Goal: Transaction & Acquisition: Download file/media

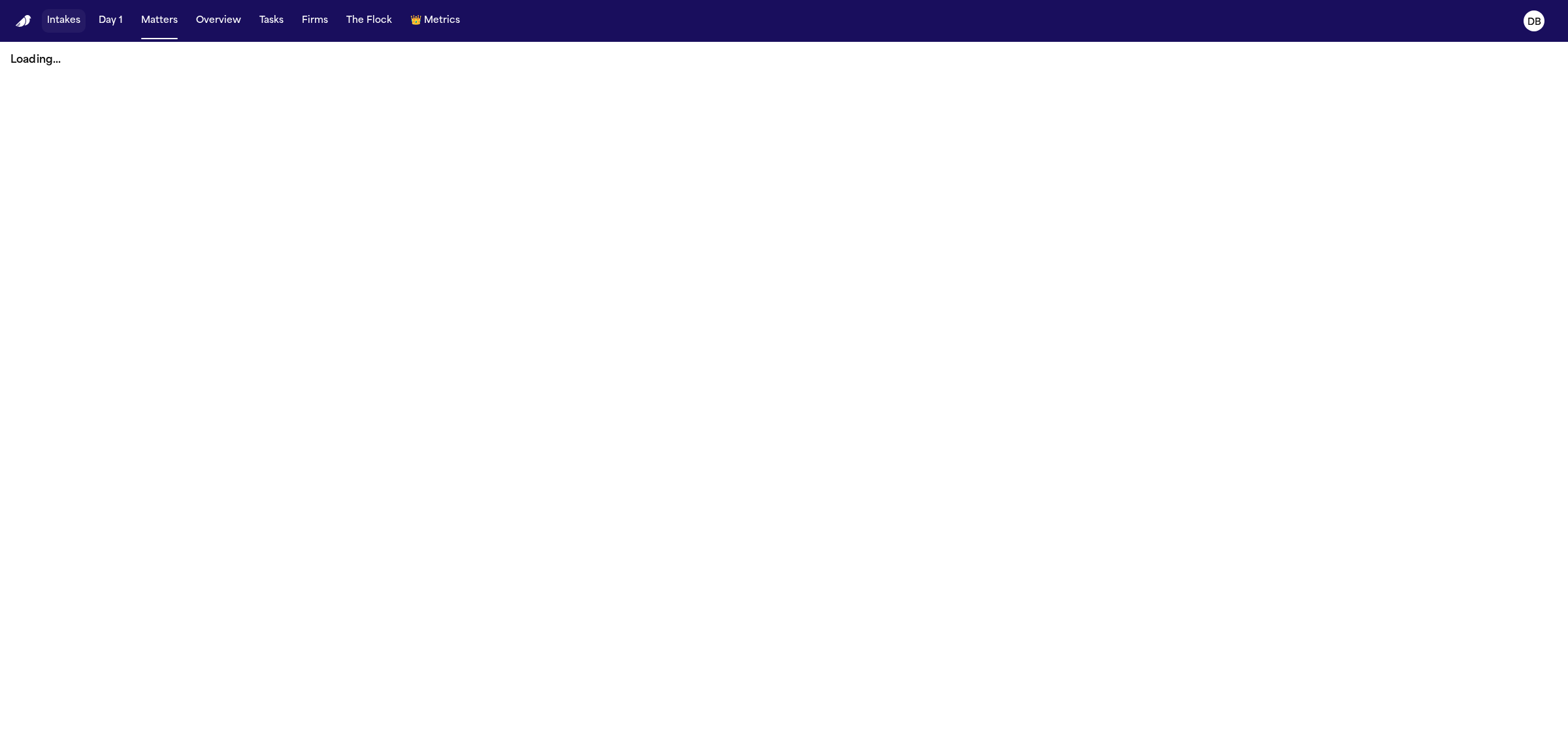
click at [64, 14] on button "Intakes" at bounding box center [64, 21] width 44 height 24
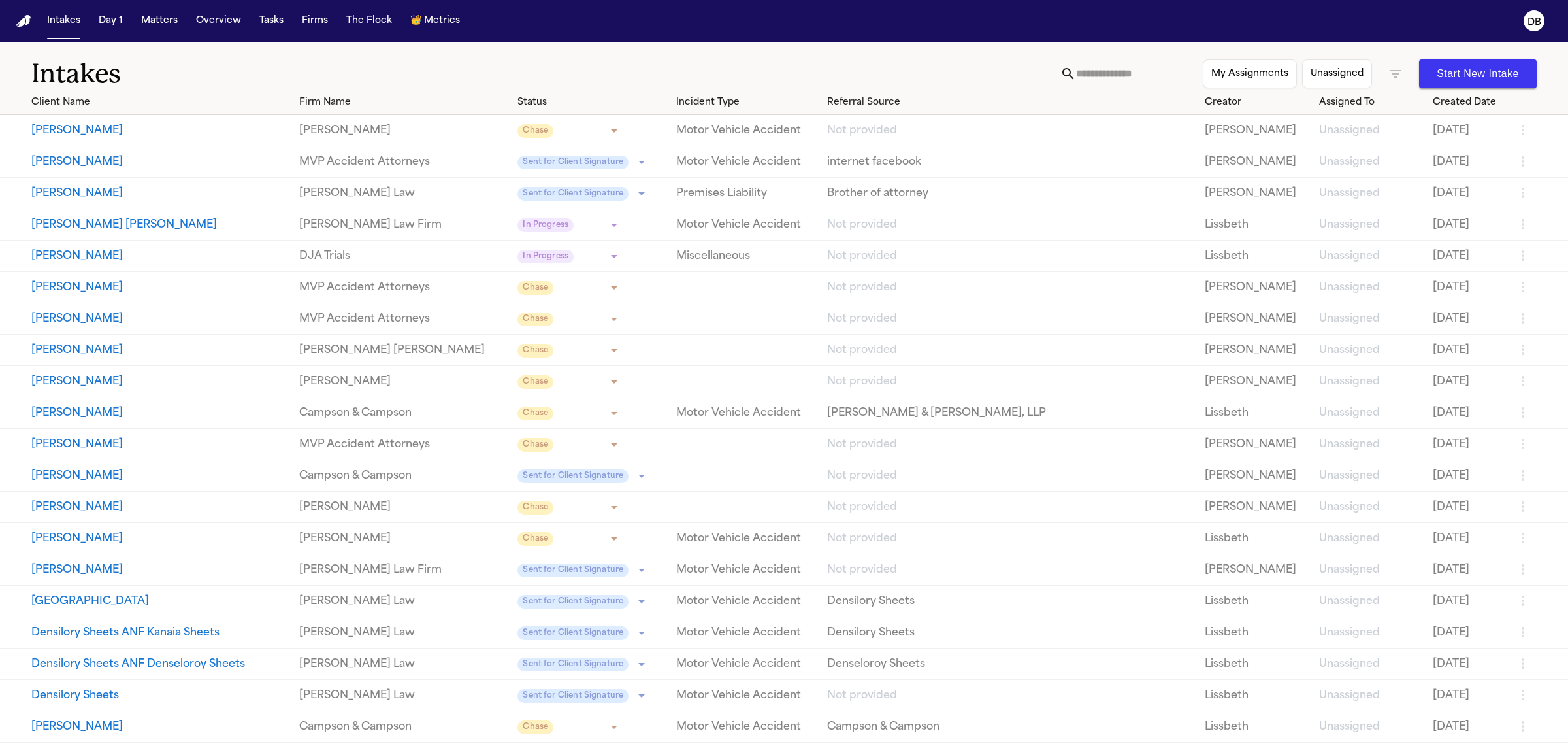
click at [544, 165] on body "**********" at bounding box center [784, 372] width 1568 height 744
click at [544, 165] on div at bounding box center [784, 372] width 1568 height 744
click at [590, 126] on body "**********" at bounding box center [784, 372] width 1568 height 744
click at [553, 47] on div at bounding box center [784, 372] width 1568 height 744
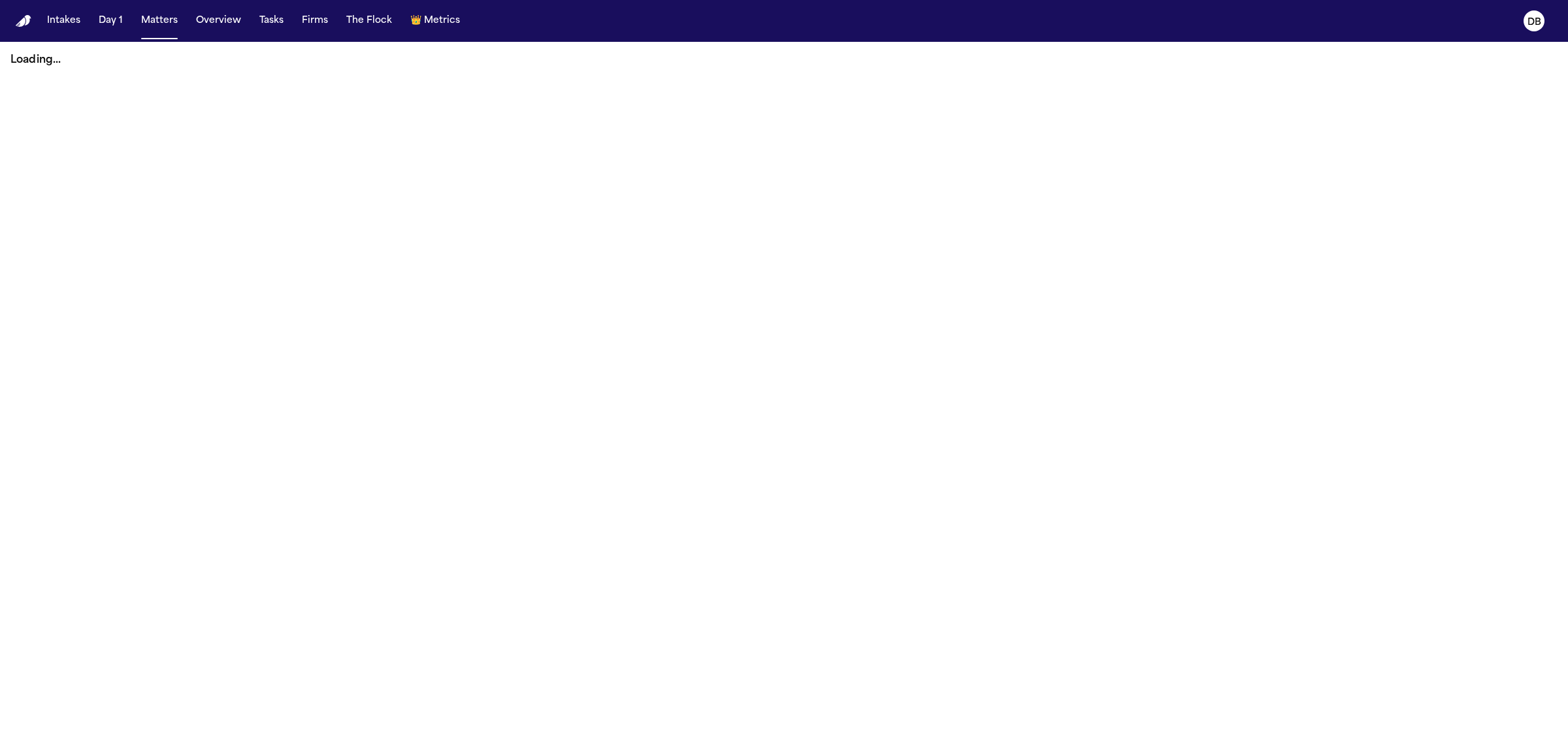
click at [149, 24] on button "Matters" at bounding box center [159, 21] width 47 height 24
click at [152, 25] on button "Matters" at bounding box center [159, 21] width 47 height 24
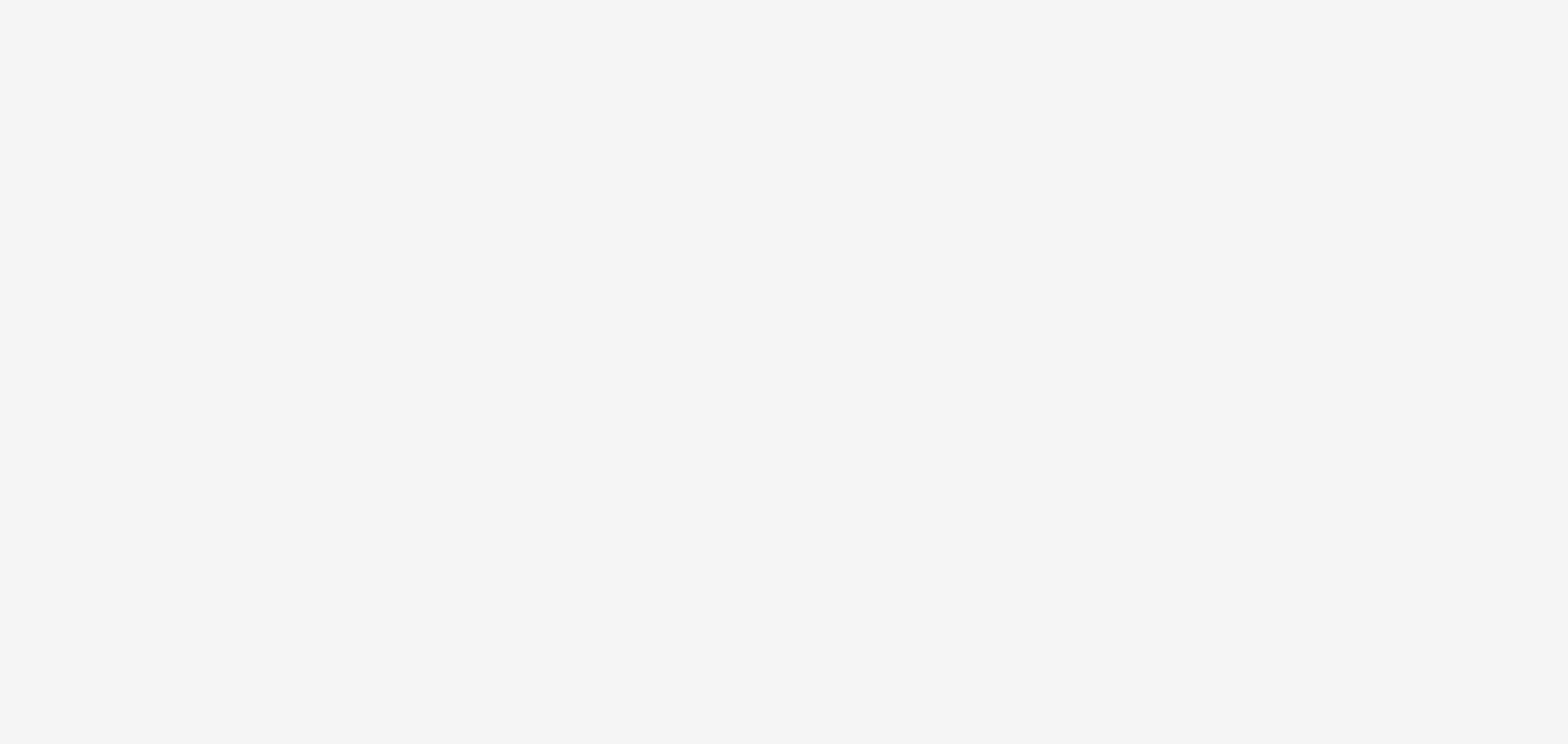
click at [1120, 0] on html at bounding box center [784, 0] width 1568 height 0
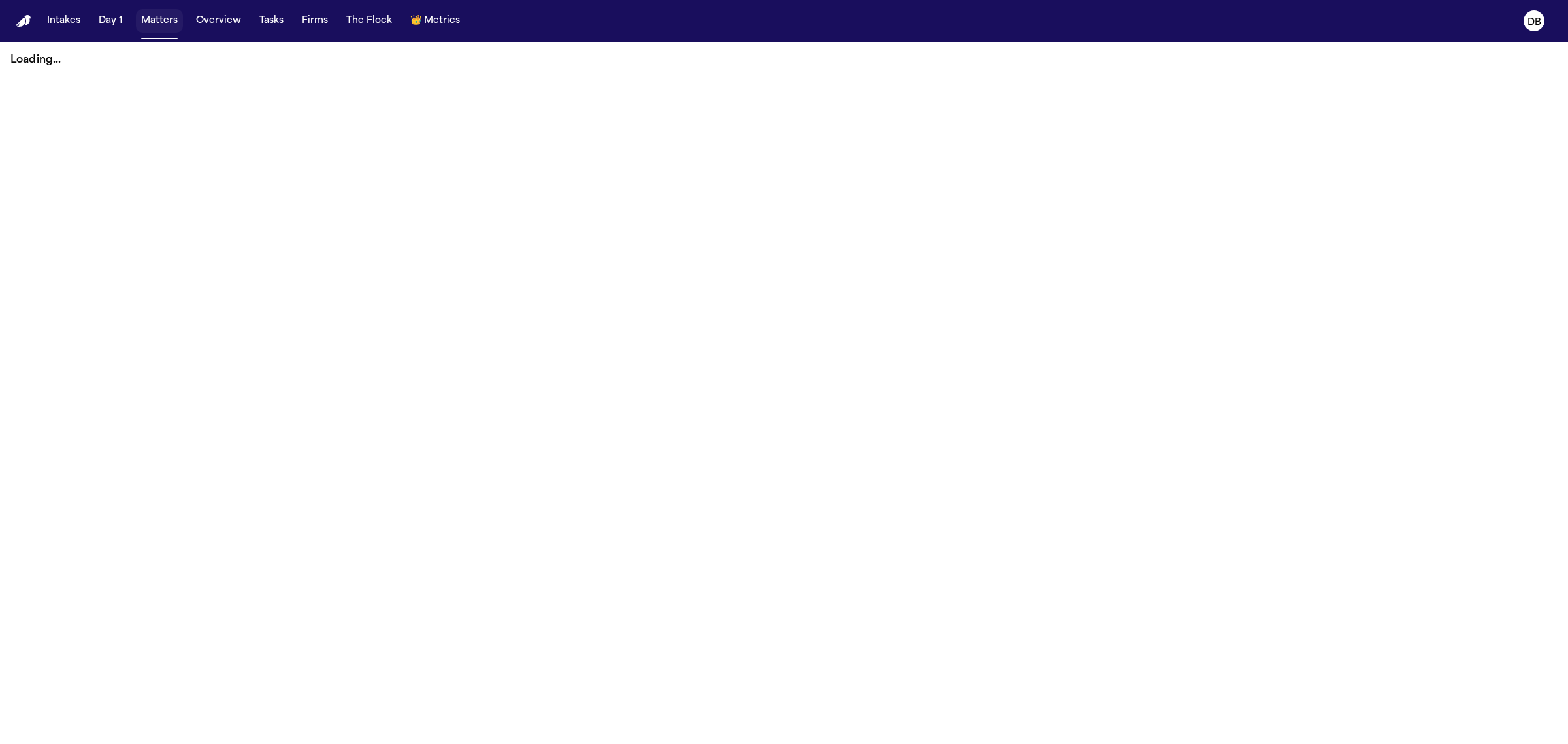
click at [159, 14] on button "Matters" at bounding box center [159, 21] width 47 height 24
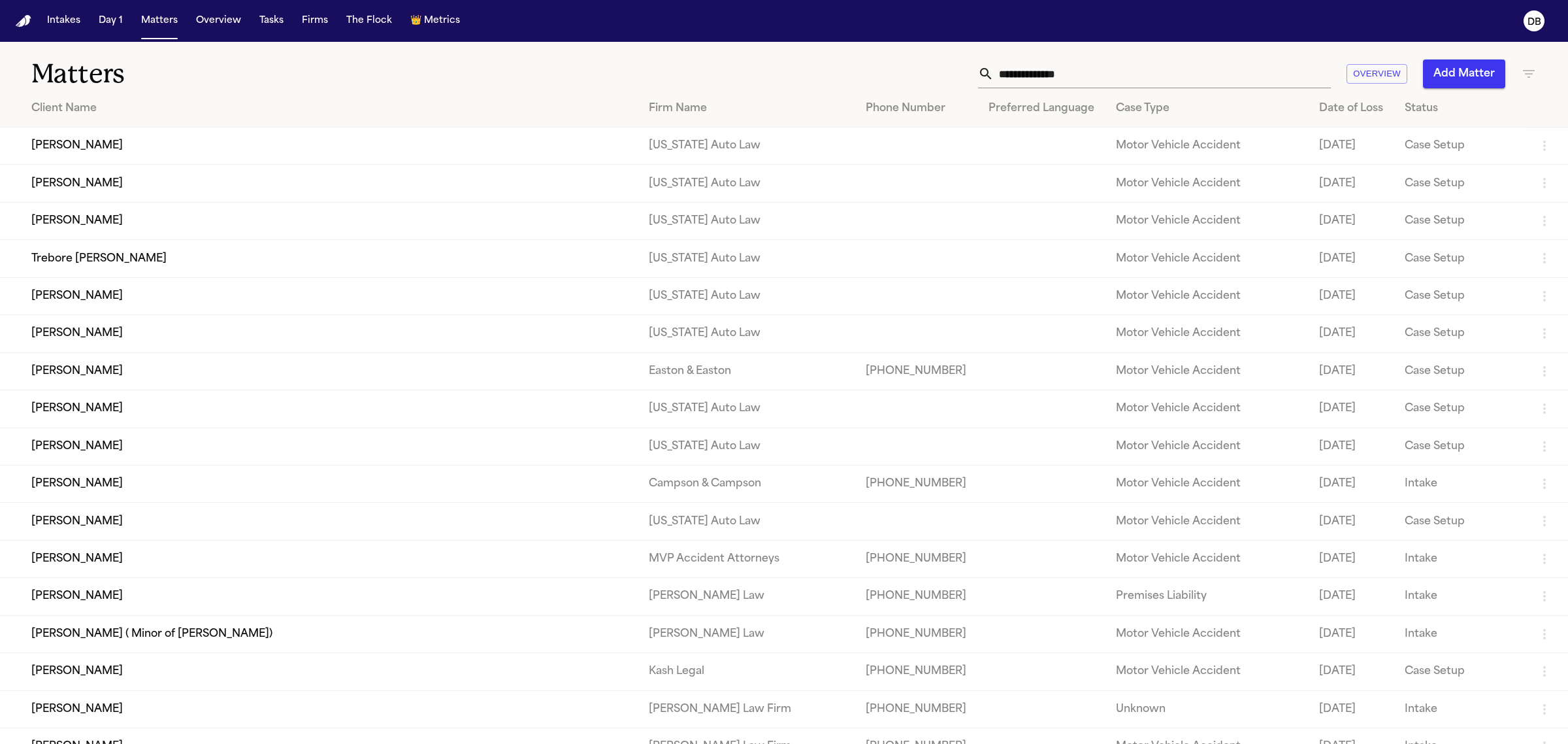
click at [274, 86] on h1 "Matters" at bounding box center [257, 74] width 452 height 33
click at [1241, 77] on input "text" at bounding box center [1162, 74] width 337 height 29
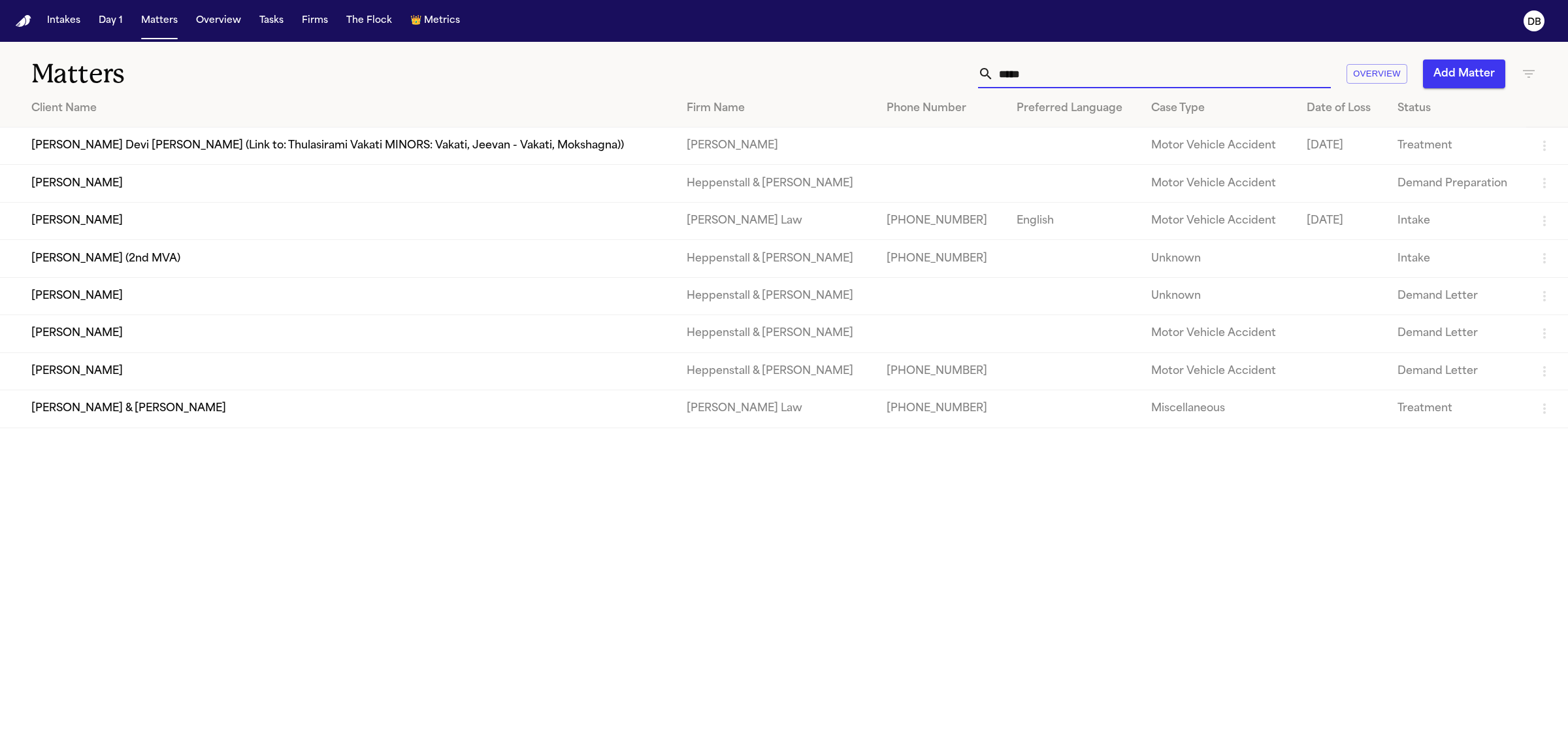
type input "*****"
click at [257, 227] on td "[PERSON_NAME]" at bounding box center [338, 221] width 676 height 37
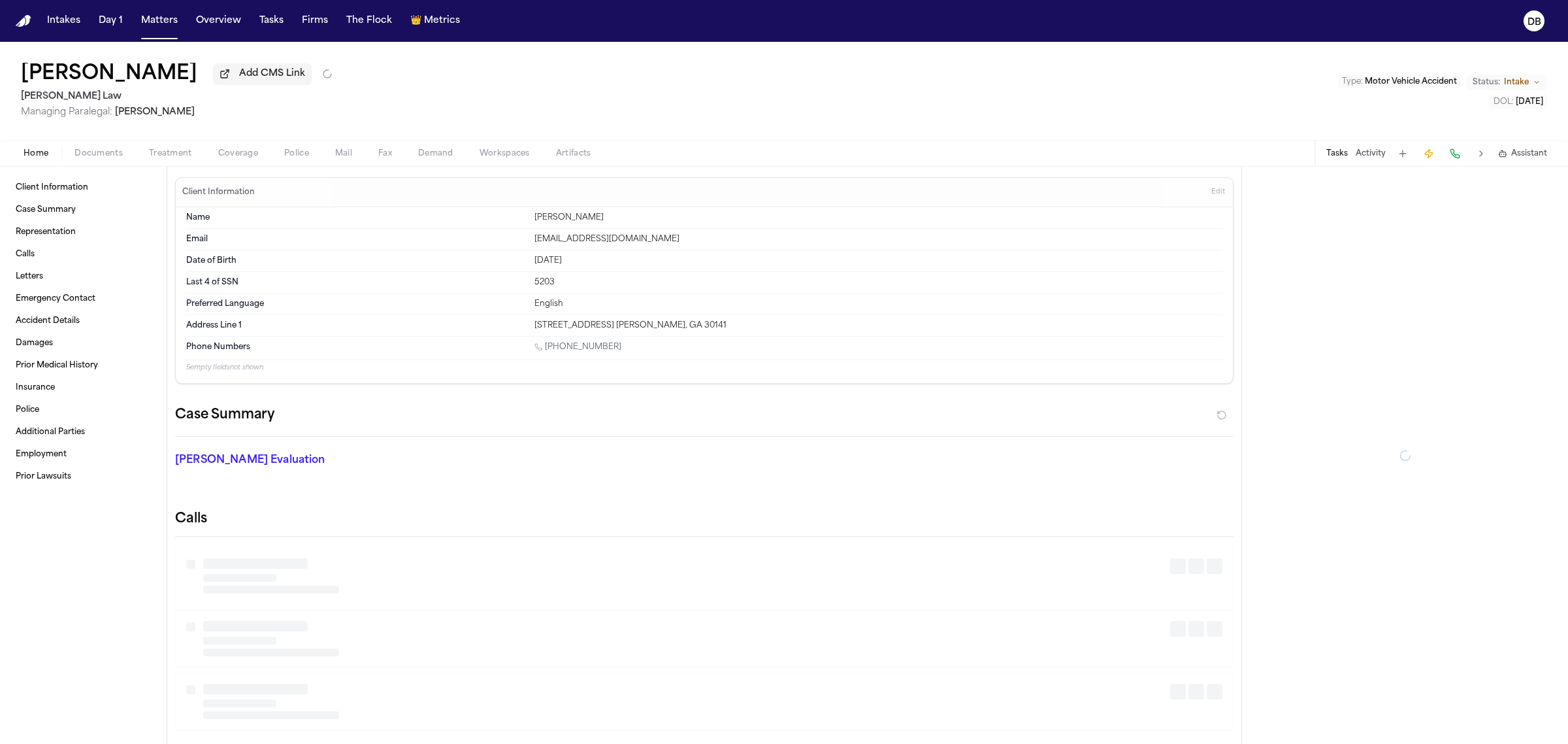
click at [98, 147] on button "Documents" at bounding box center [98, 154] width 74 height 16
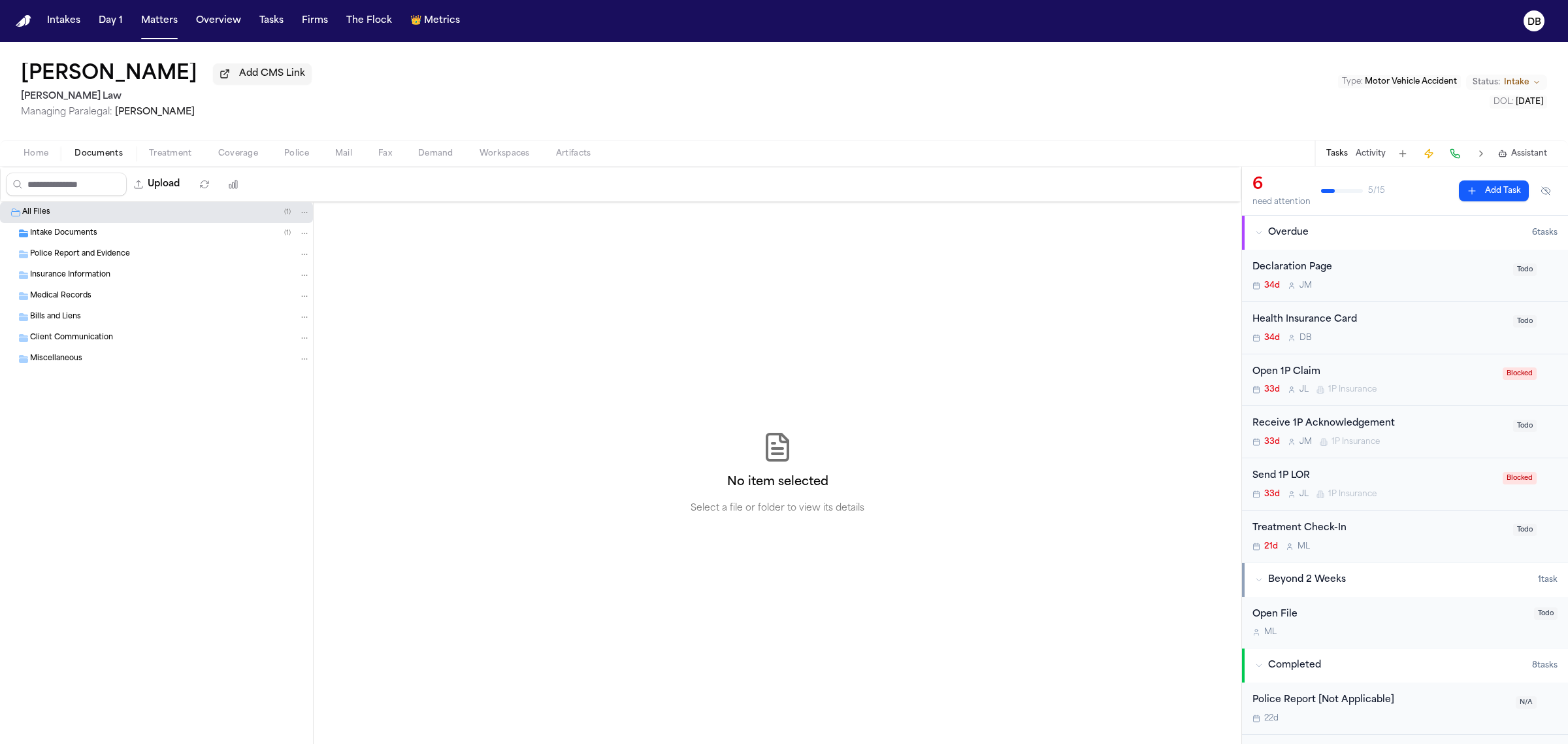
click at [105, 230] on div "Intake Documents ( 1 )" at bounding box center [170, 233] width 280 height 12
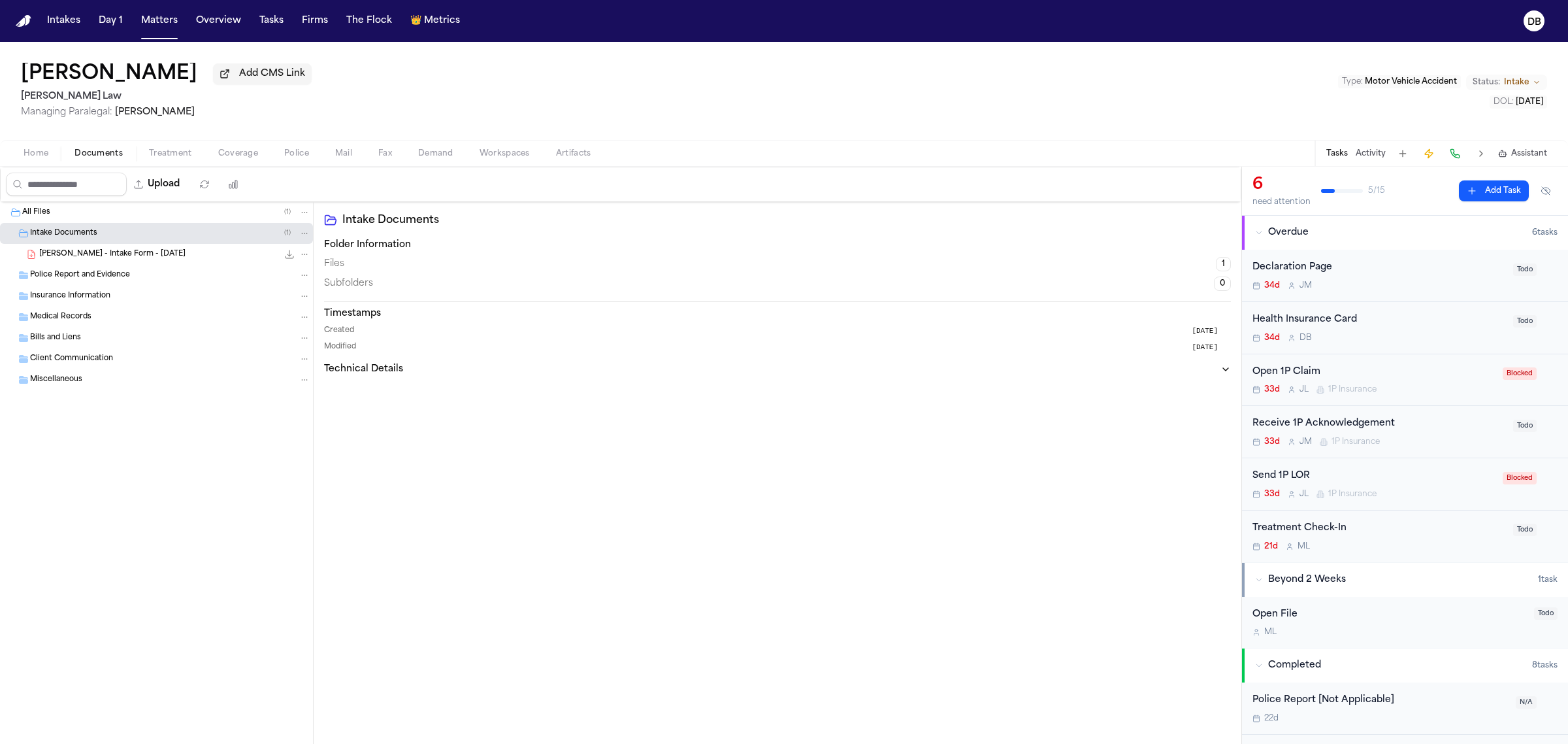
click at [46, 151] on span "Home" at bounding box center [36, 154] width 25 height 11
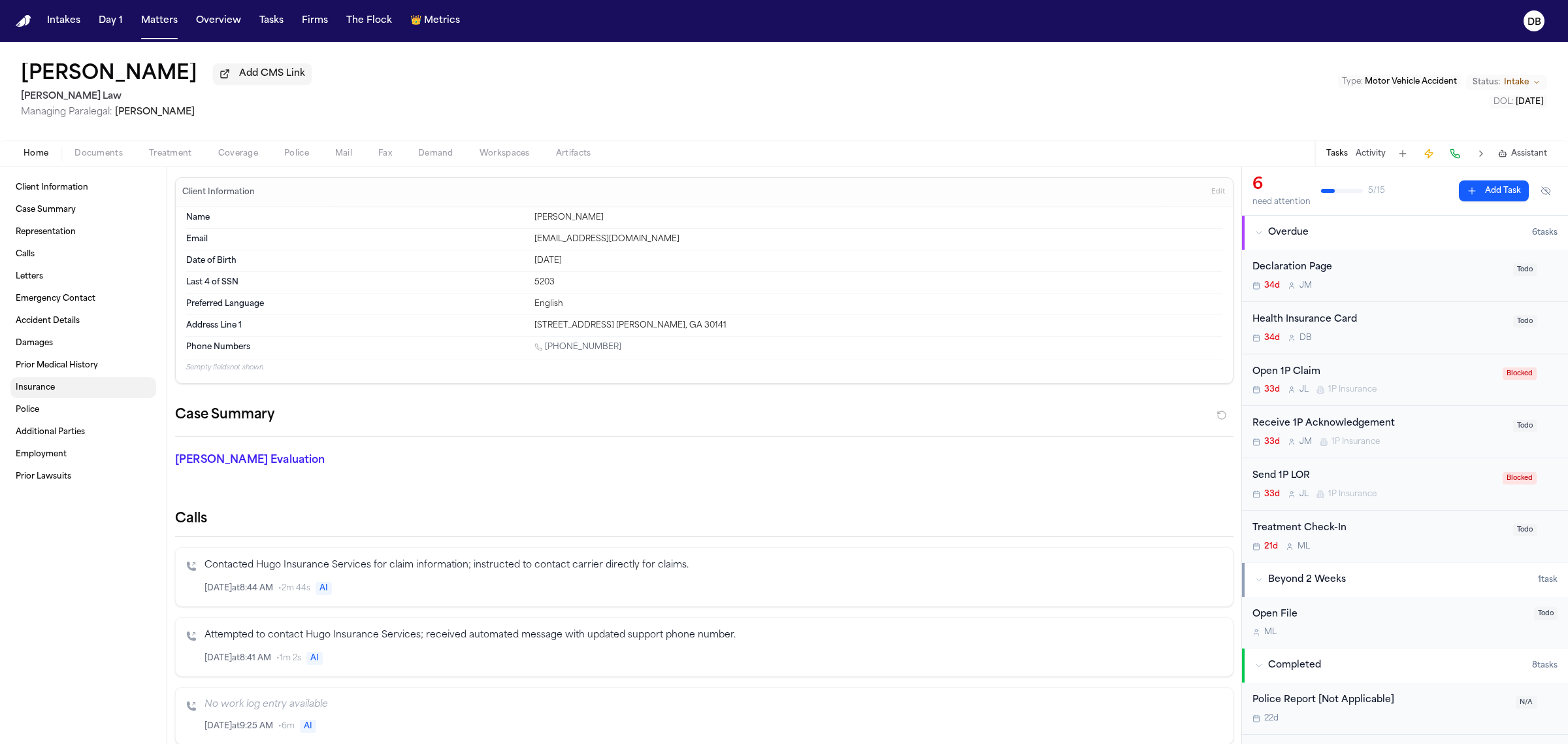
click at [51, 385] on span "Insurance" at bounding box center [35, 387] width 39 height 11
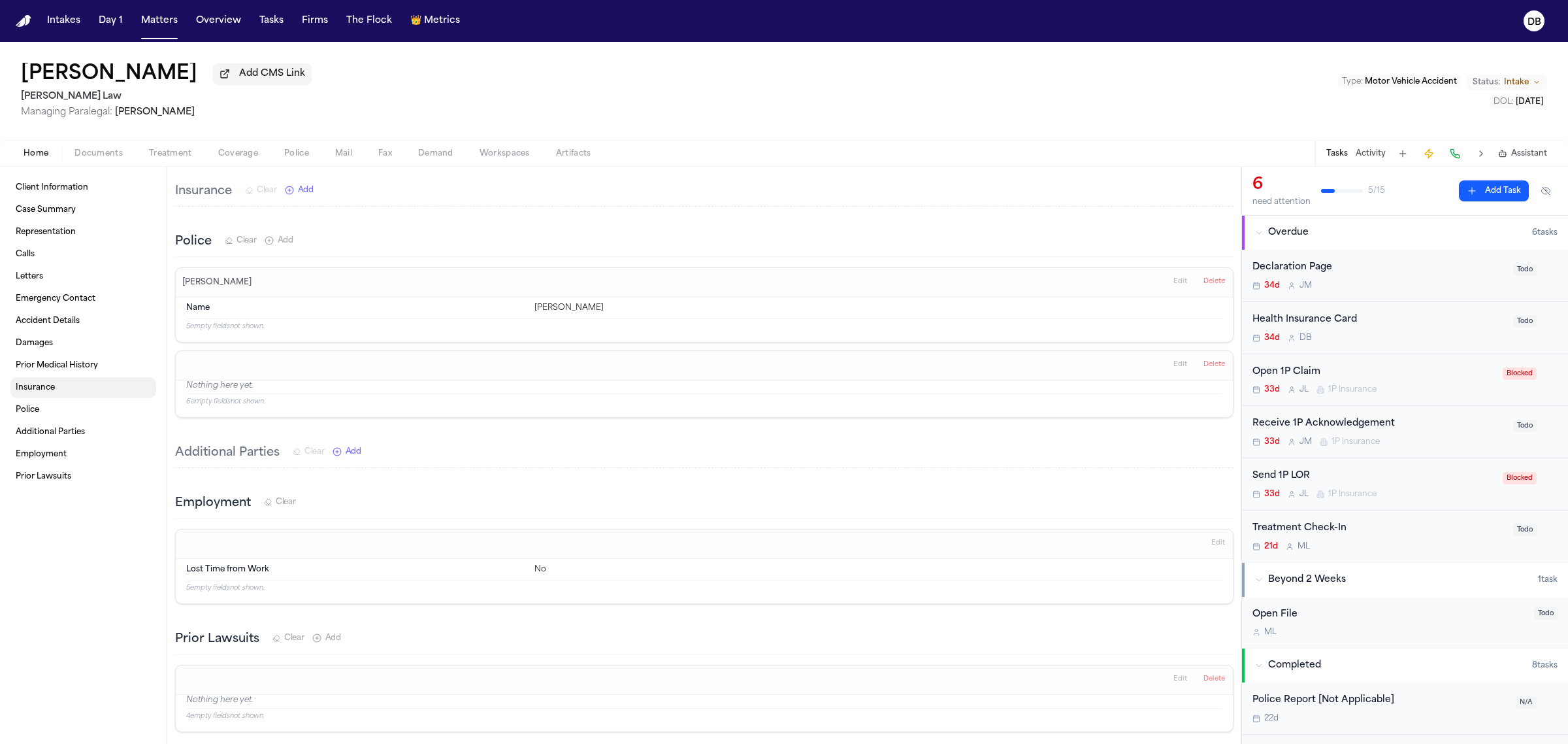
scroll to position [2710, 0]
click at [305, 188] on span "Add" at bounding box center [306, 183] width 16 height 11
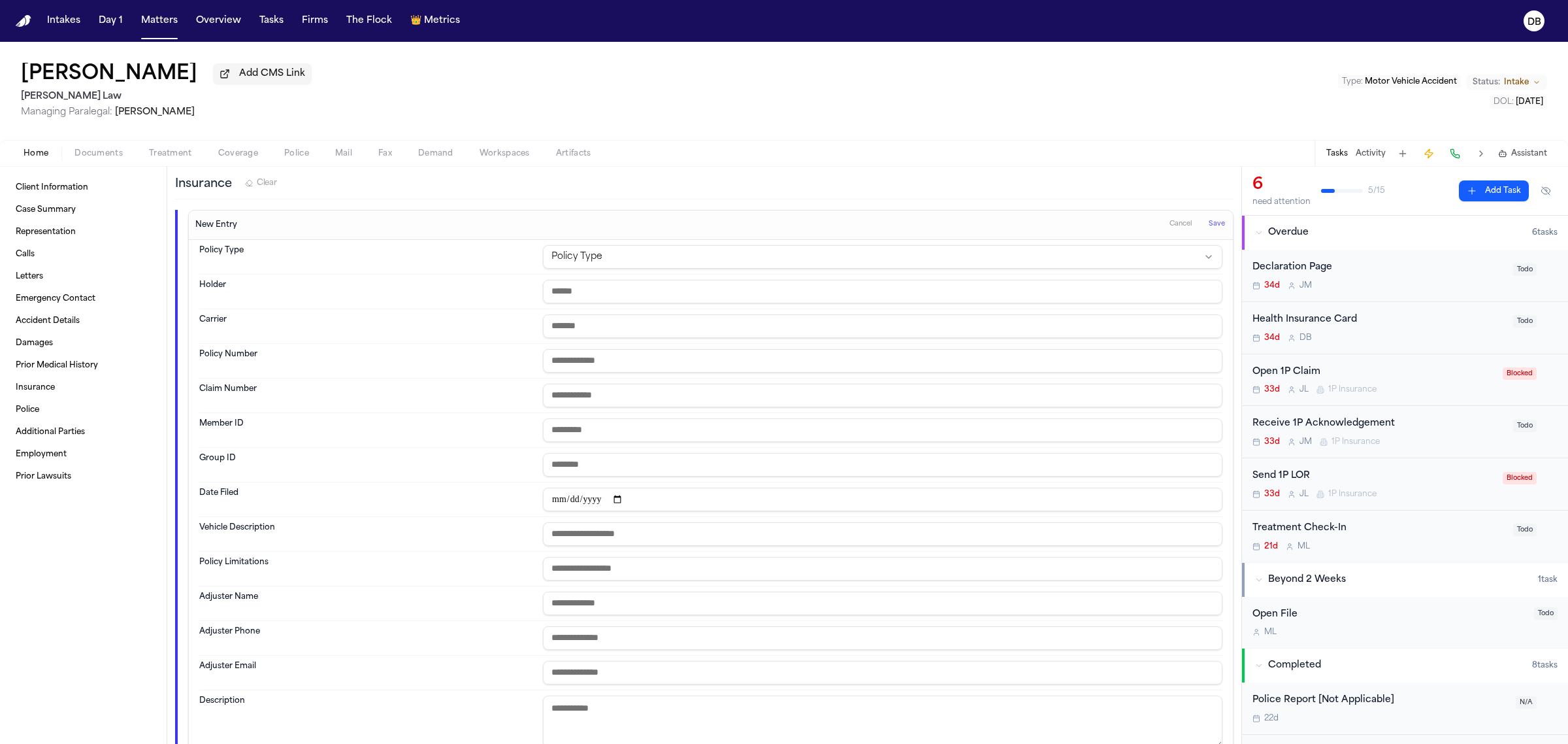
click at [596, 275] on html "Intakes Day 1 Matters Overview Tasks Firms The Flock 👑 Metrics DB Kristen Schul…" at bounding box center [784, 372] width 1568 height 744
click at [715, 660] on html "Intakes Day 1 Matters Overview Tasks Firms The Flock 👑 Metrics DB Kristen Schul…" at bounding box center [784, 372] width 1568 height 744
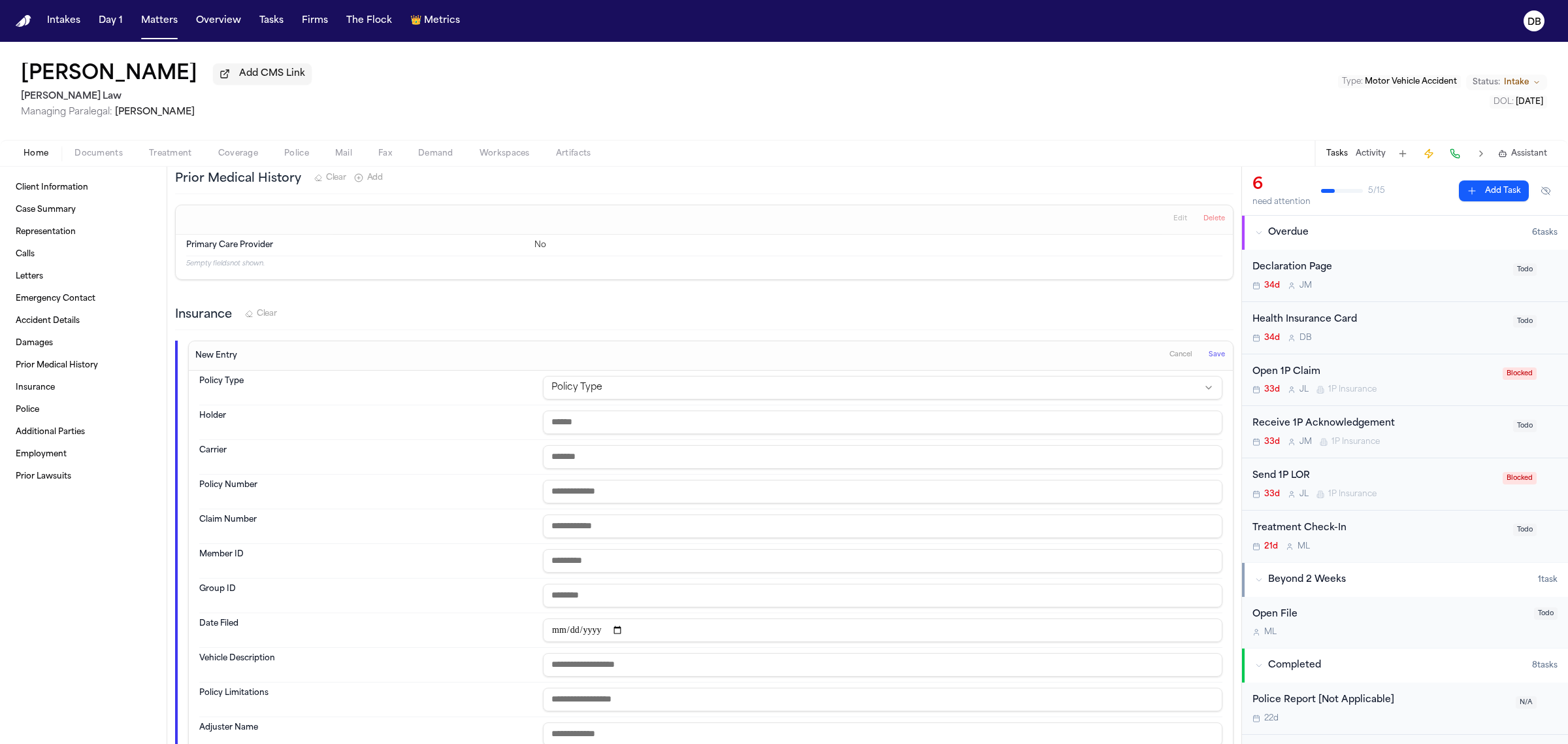
scroll to position [2384, 0]
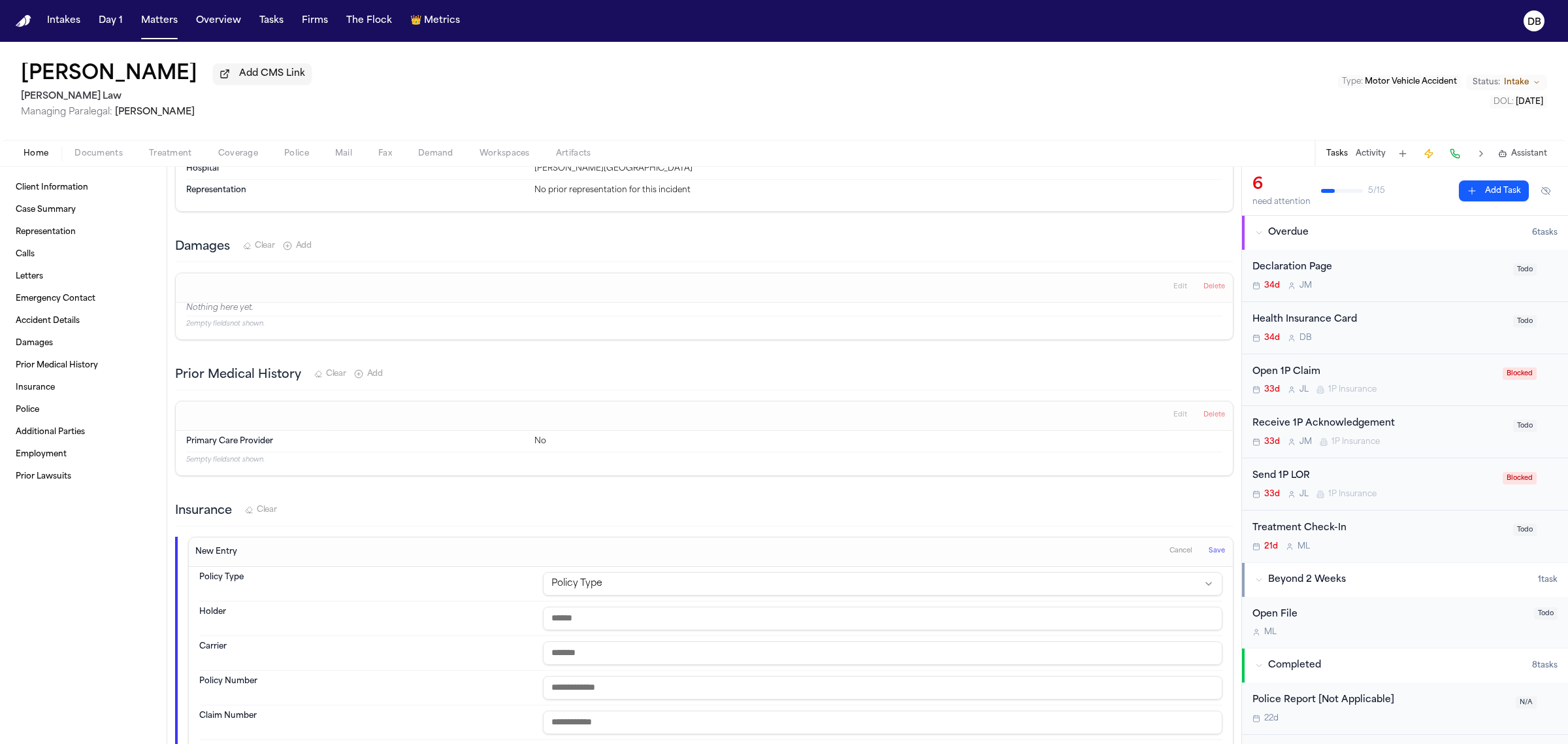
click at [1174, 556] on span "Cancel" at bounding box center [1180, 551] width 23 height 9
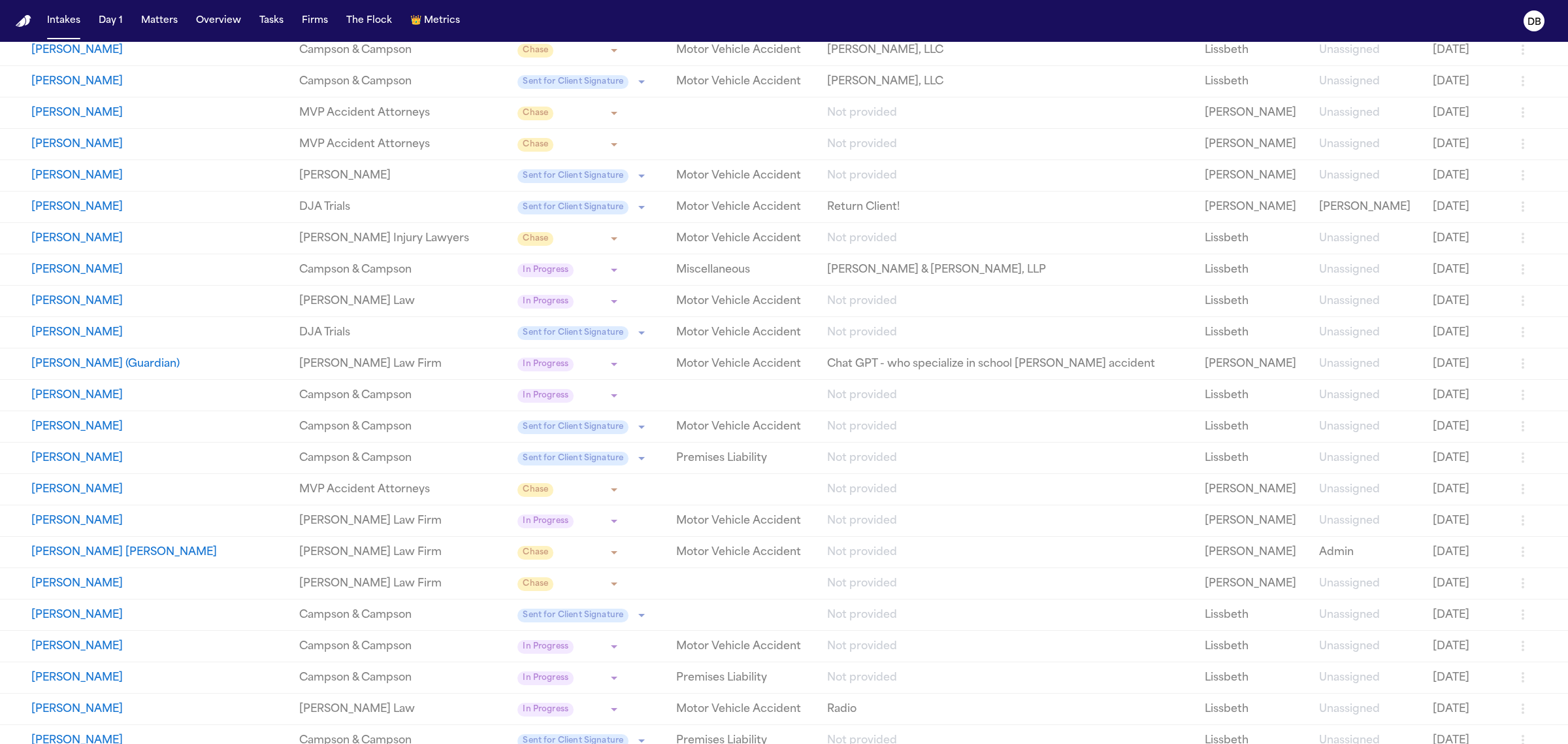
scroll to position [1389, 0]
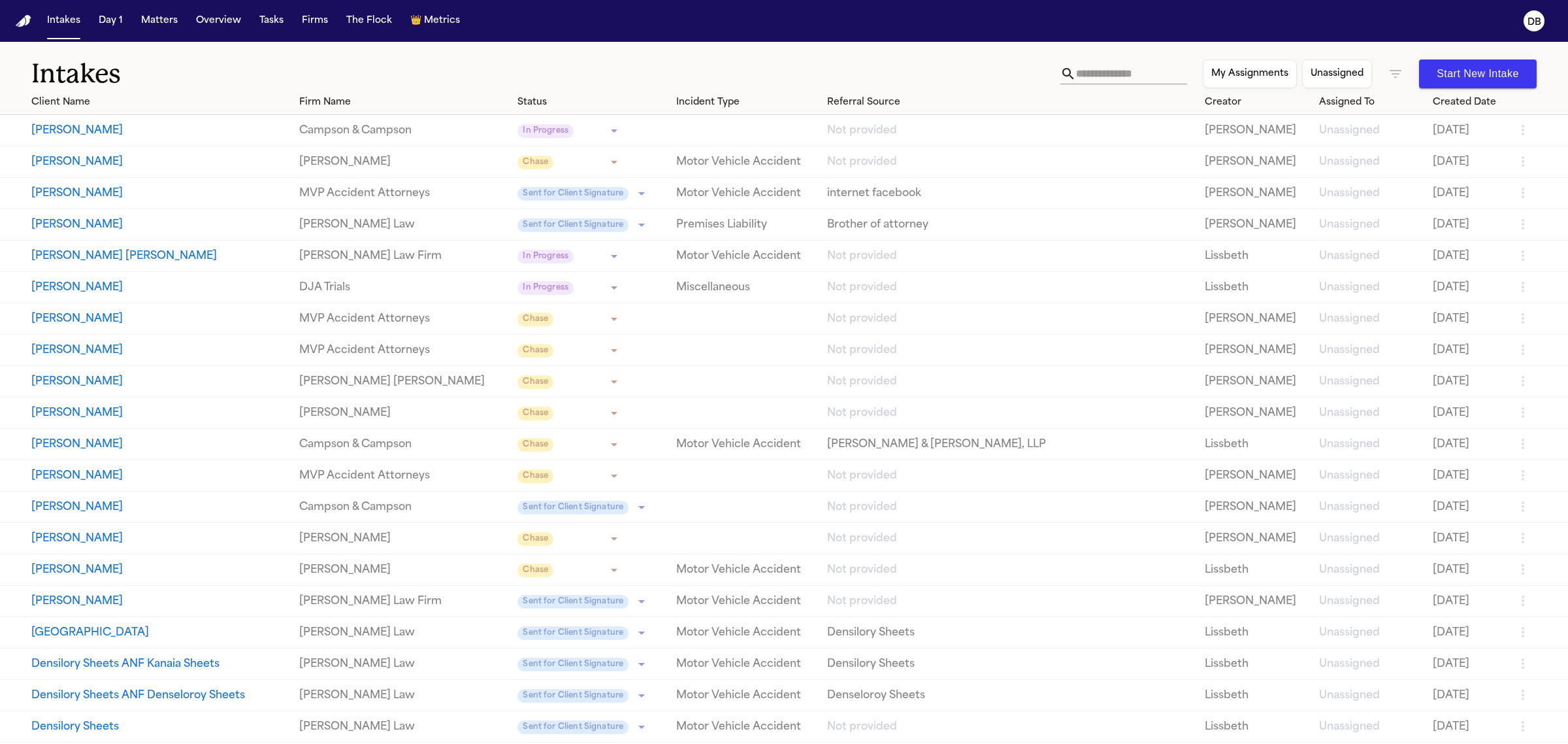
click at [1059, 141] on td "Not provided" at bounding box center [1010, 131] width 377 height 32
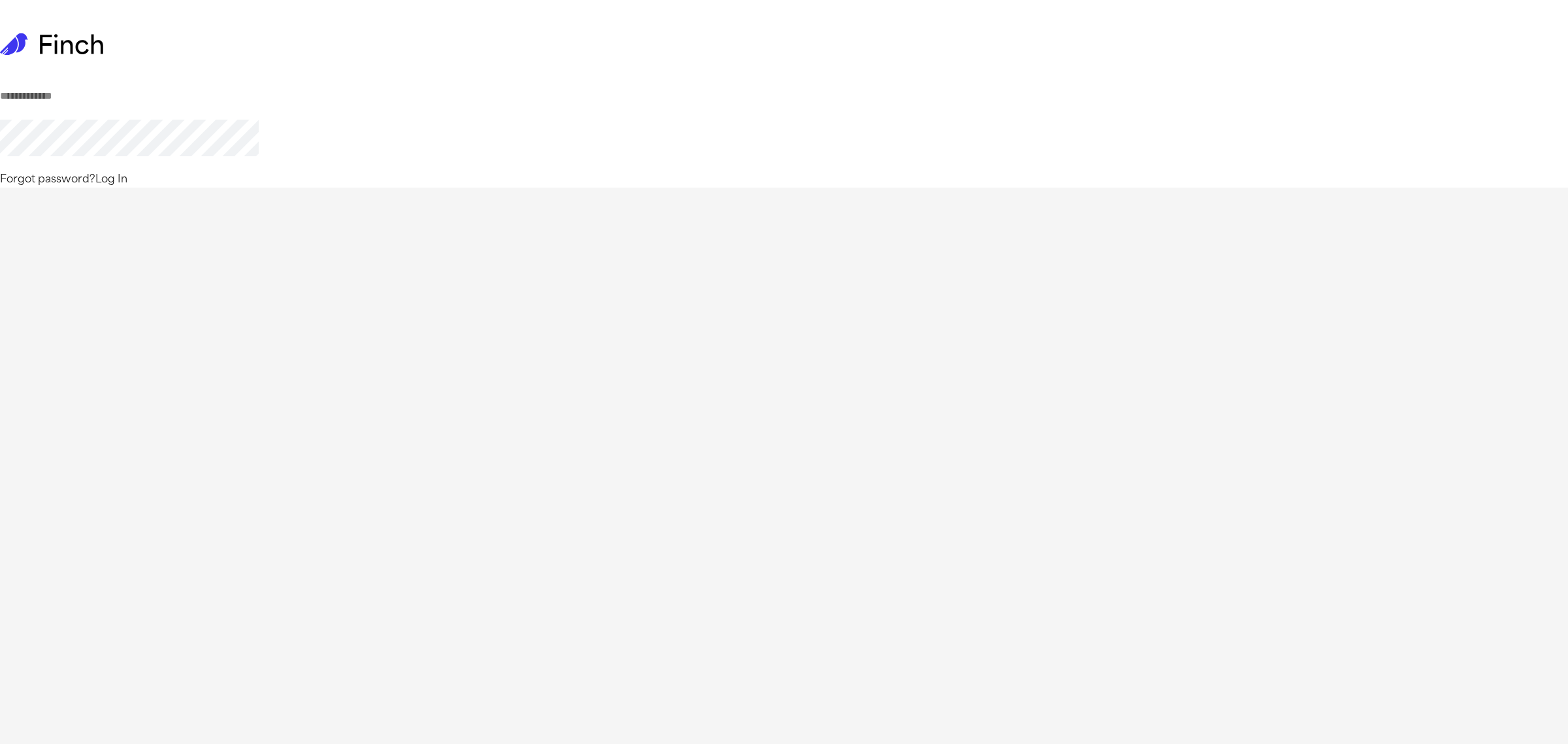
type input "**********"
click at [127, 188] on button "Log In" at bounding box center [111, 180] width 32 height 16
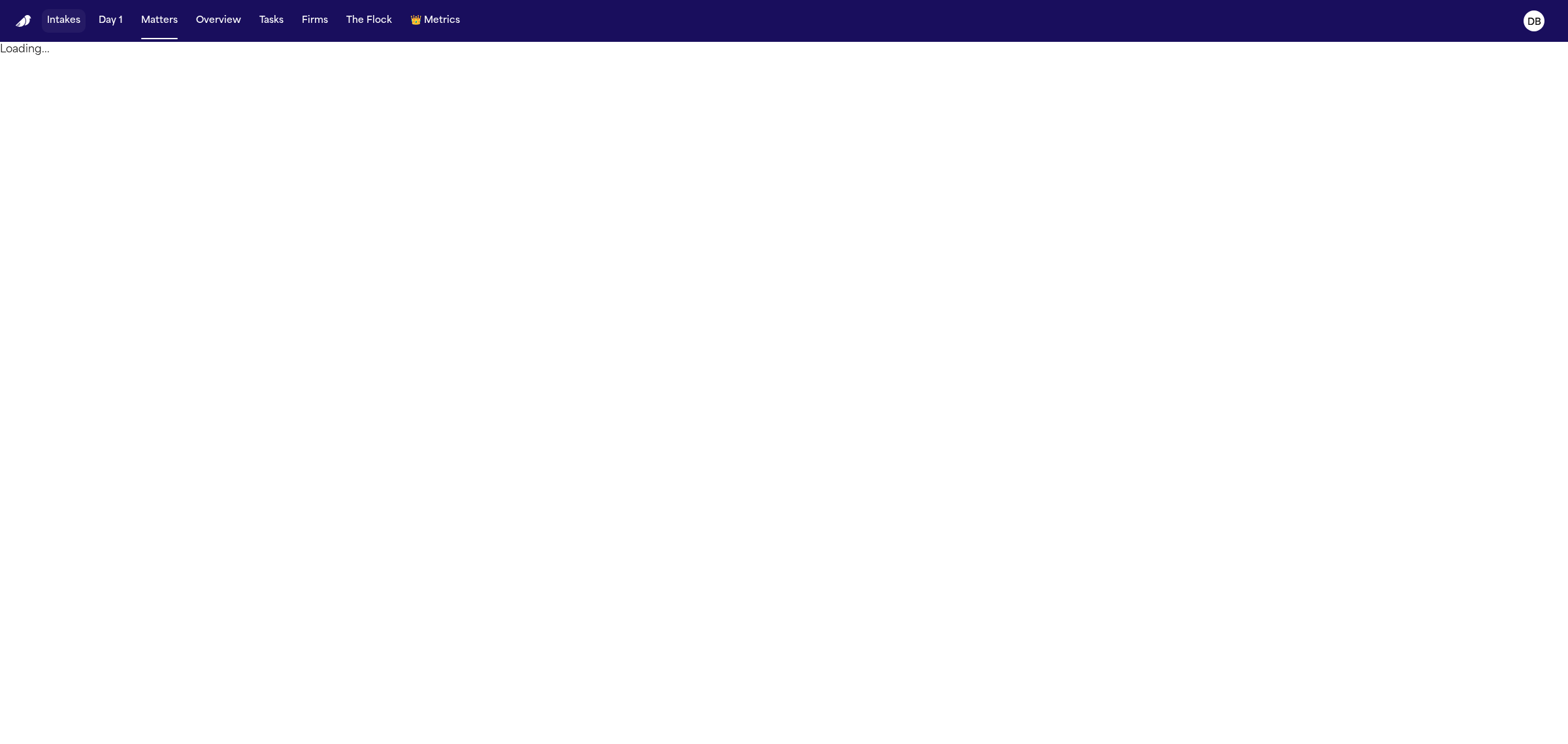
click at [57, 30] on button "Intakes" at bounding box center [64, 21] width 44 height 24
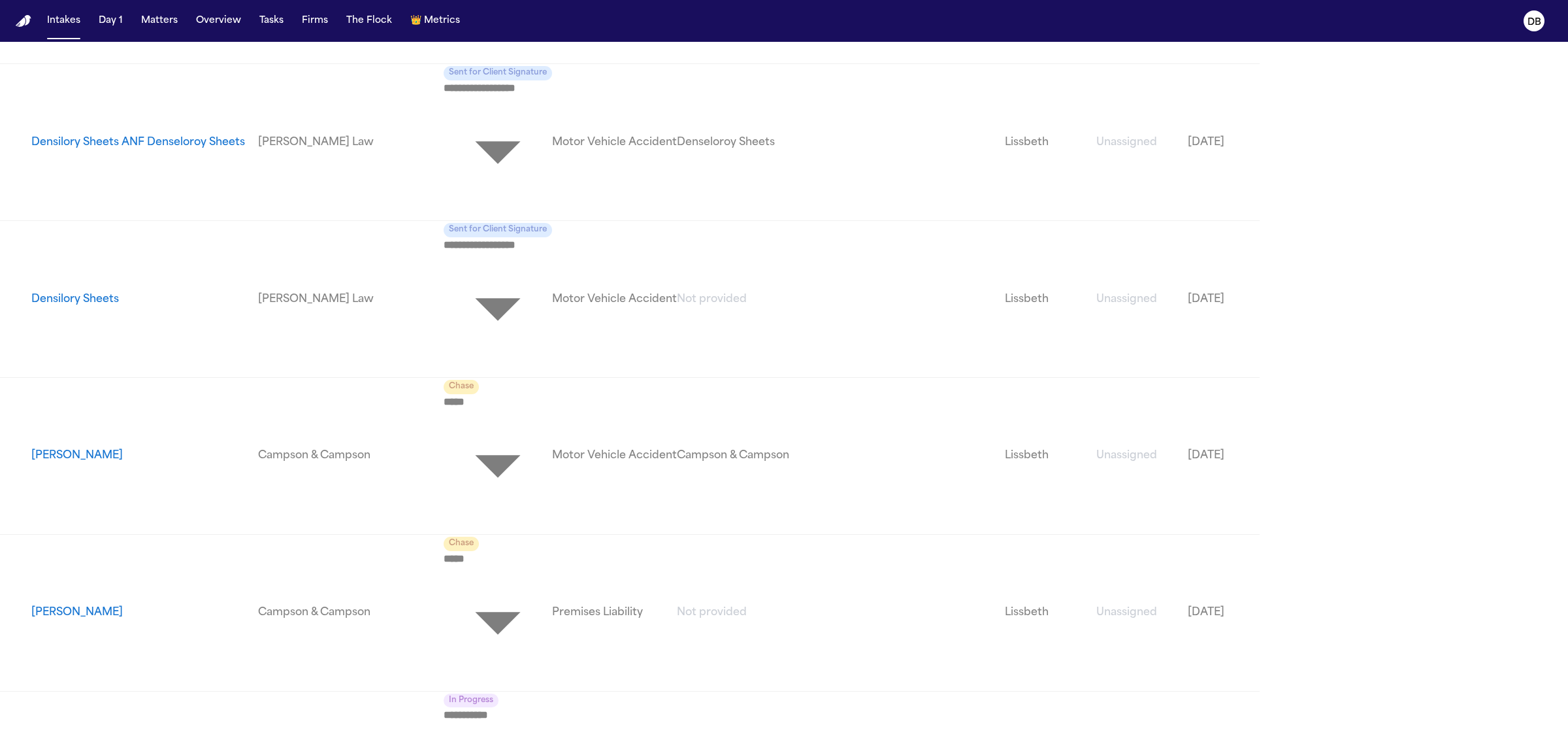
scroll to position [3197, 0]
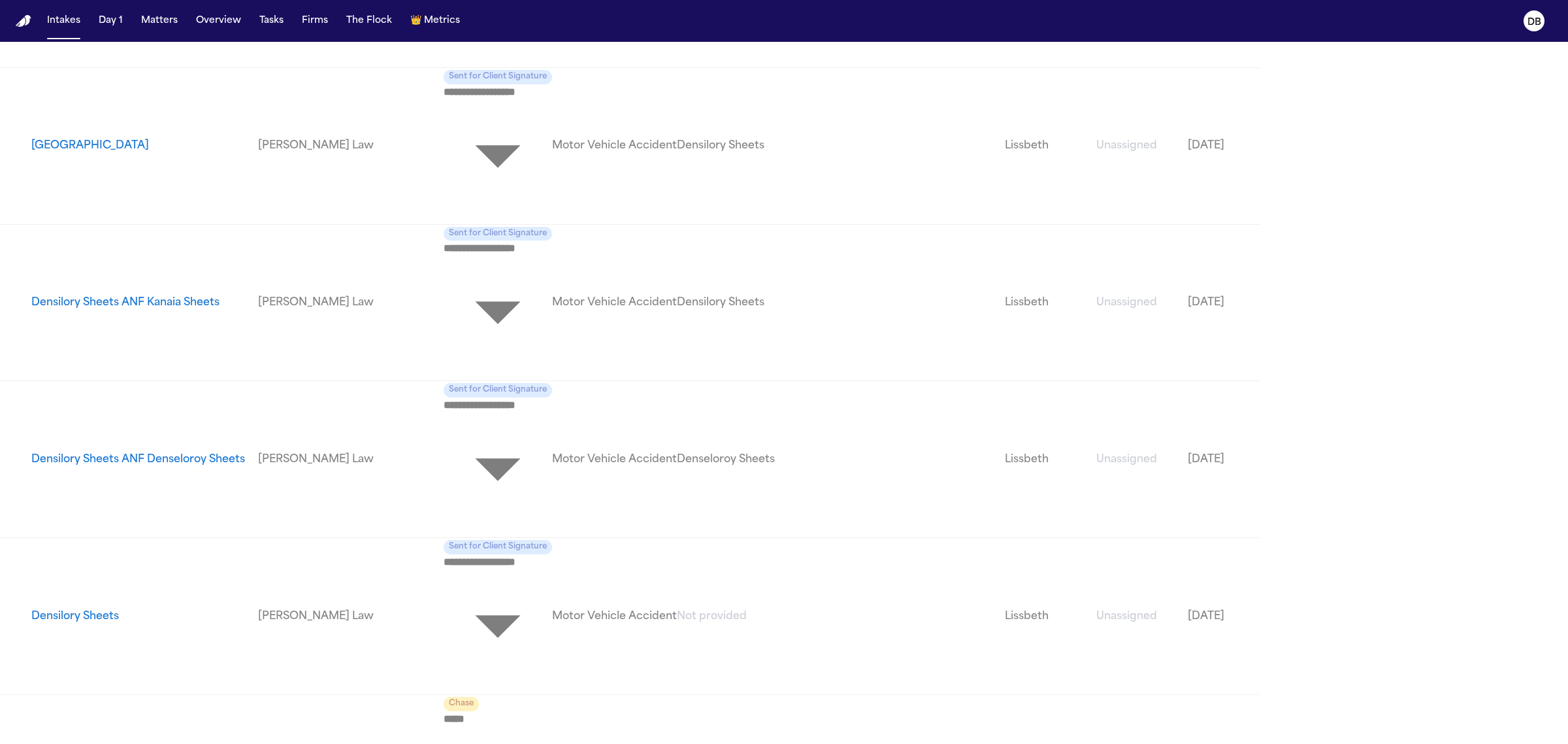
scroll to position [2951, 0]
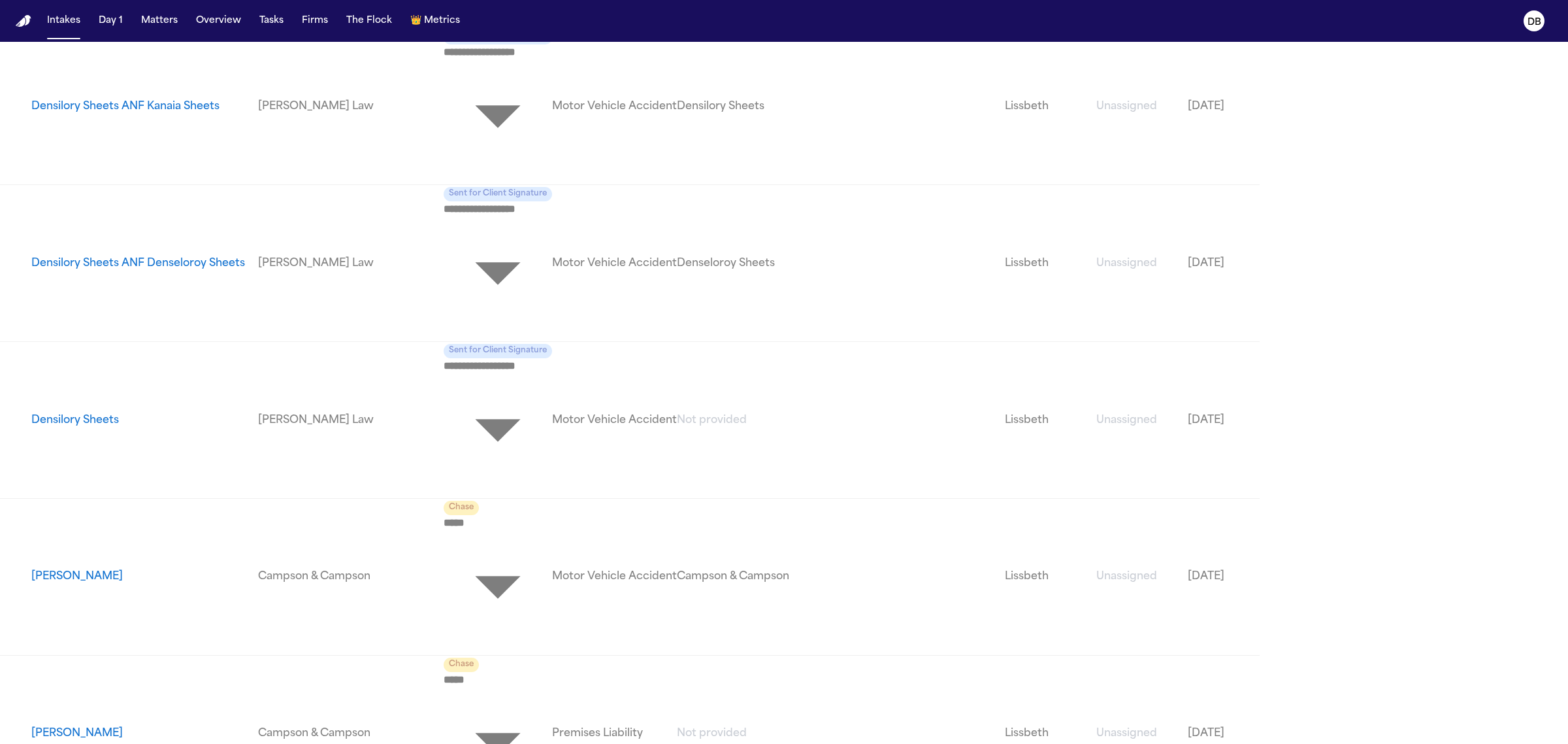
scroll to position [3134, 0]
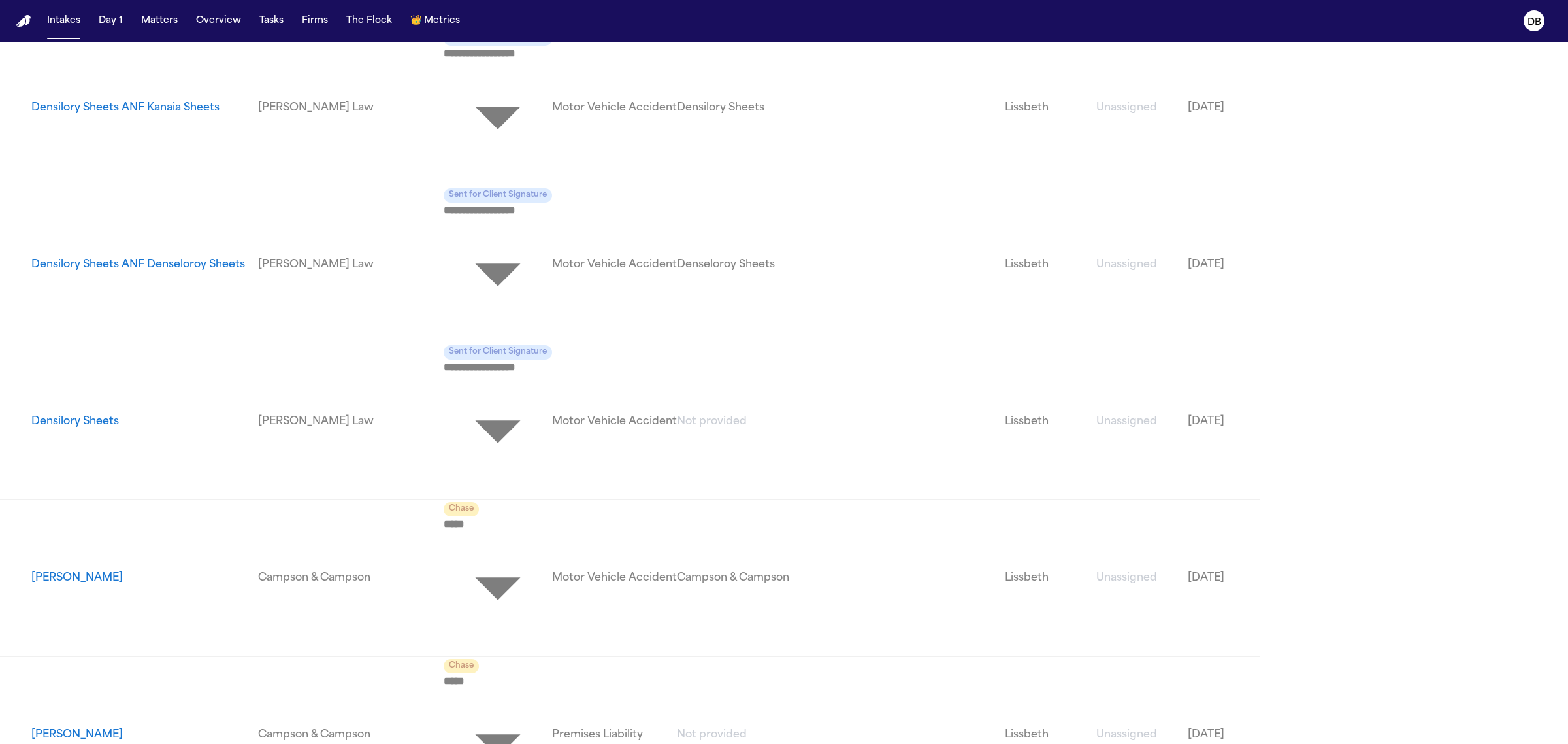
drag, startPoint x: 1493, startPoint y: 650, endPoint x: 1483, endPoint y: 657, distance: 12.2
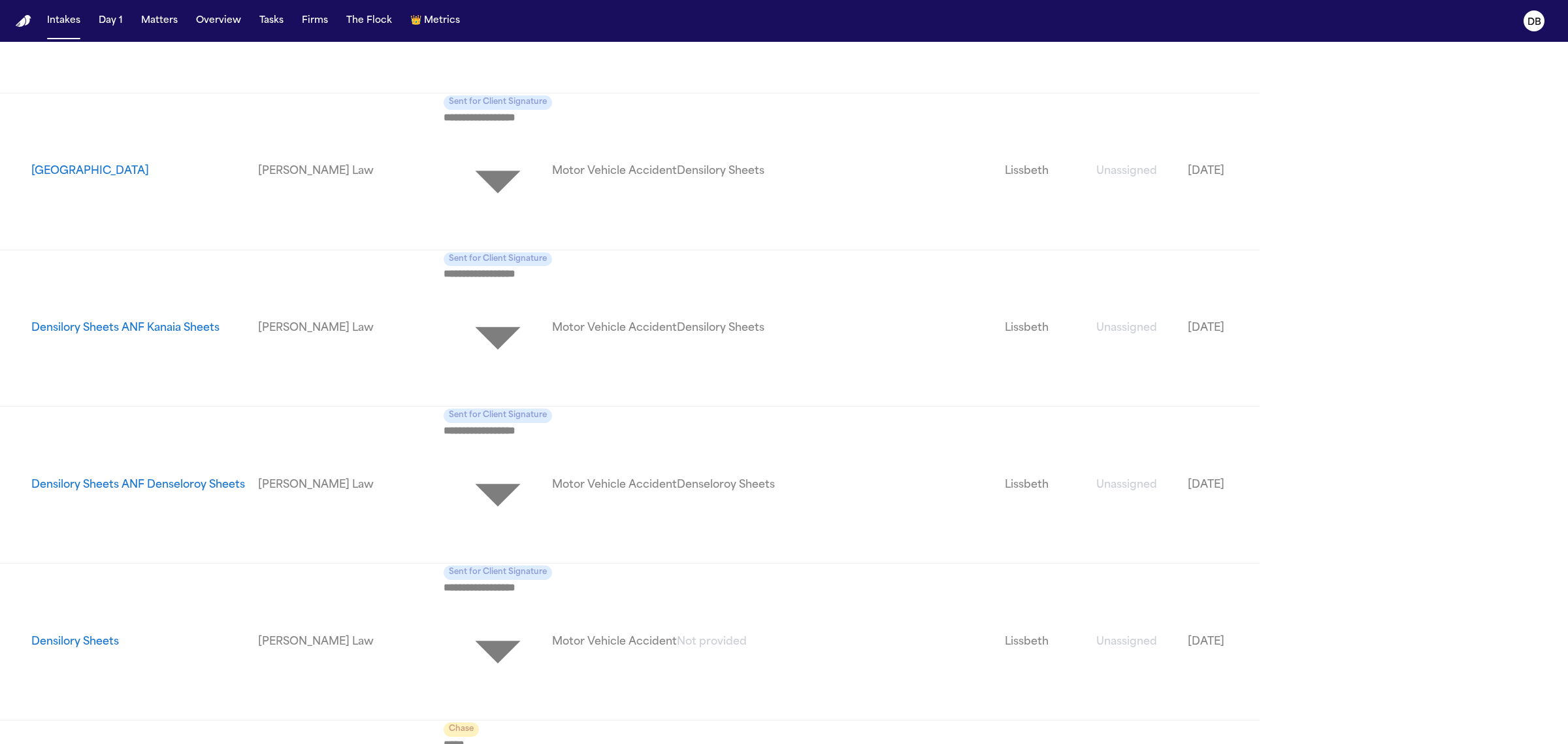
drag, startPoint x: 1479, startPoint y: 719, endPoint x: 1527, endPoint y: 705, distance: 50.0
click at [1477, 743] on html "**********" at bounding box center [784, 372] width 1568 height 744
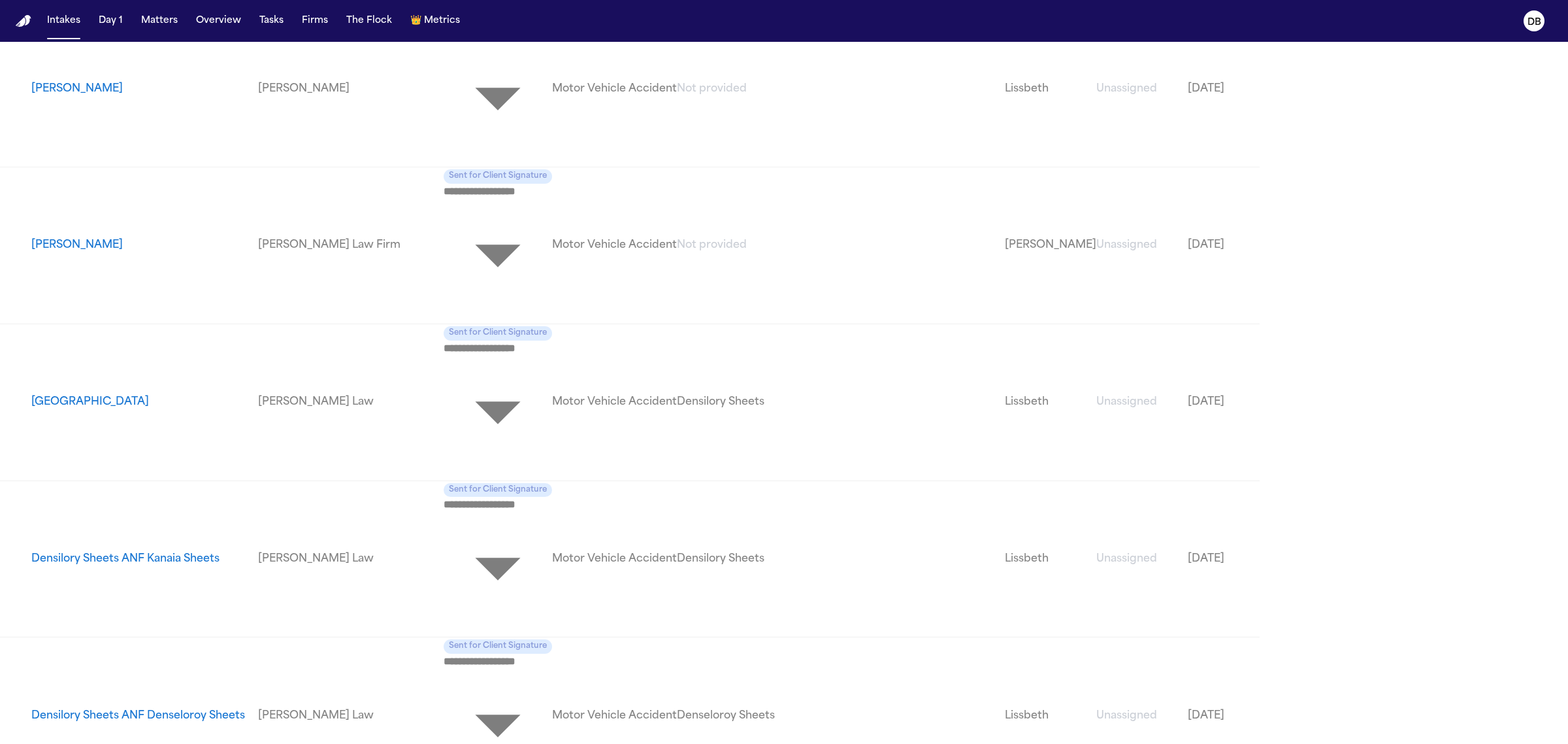
scroll to position [2820, 0]
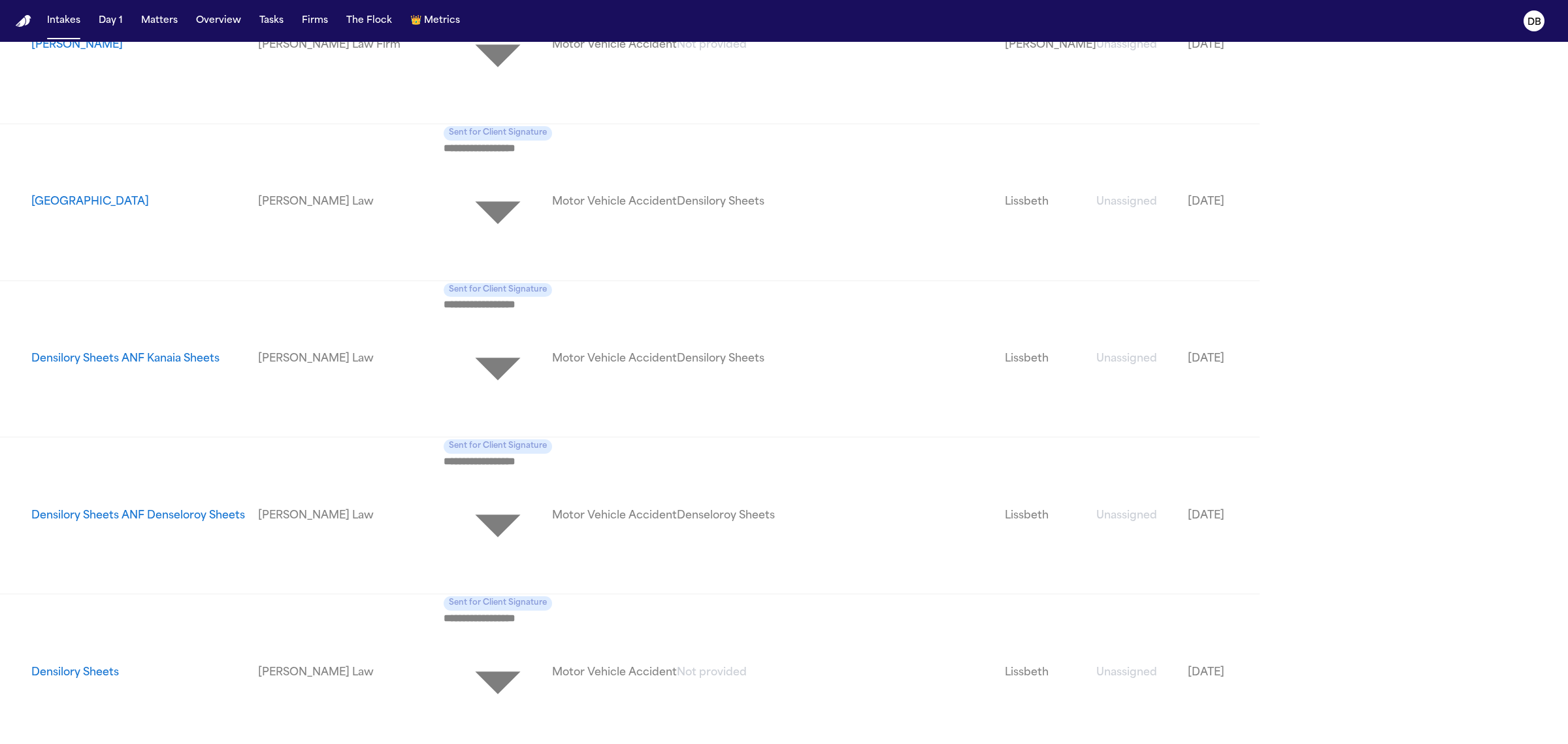
drag, startPoint x: 1516, startPoint y: 576, endPoint x: 1510, endPoint y: 572, distance: 7.2
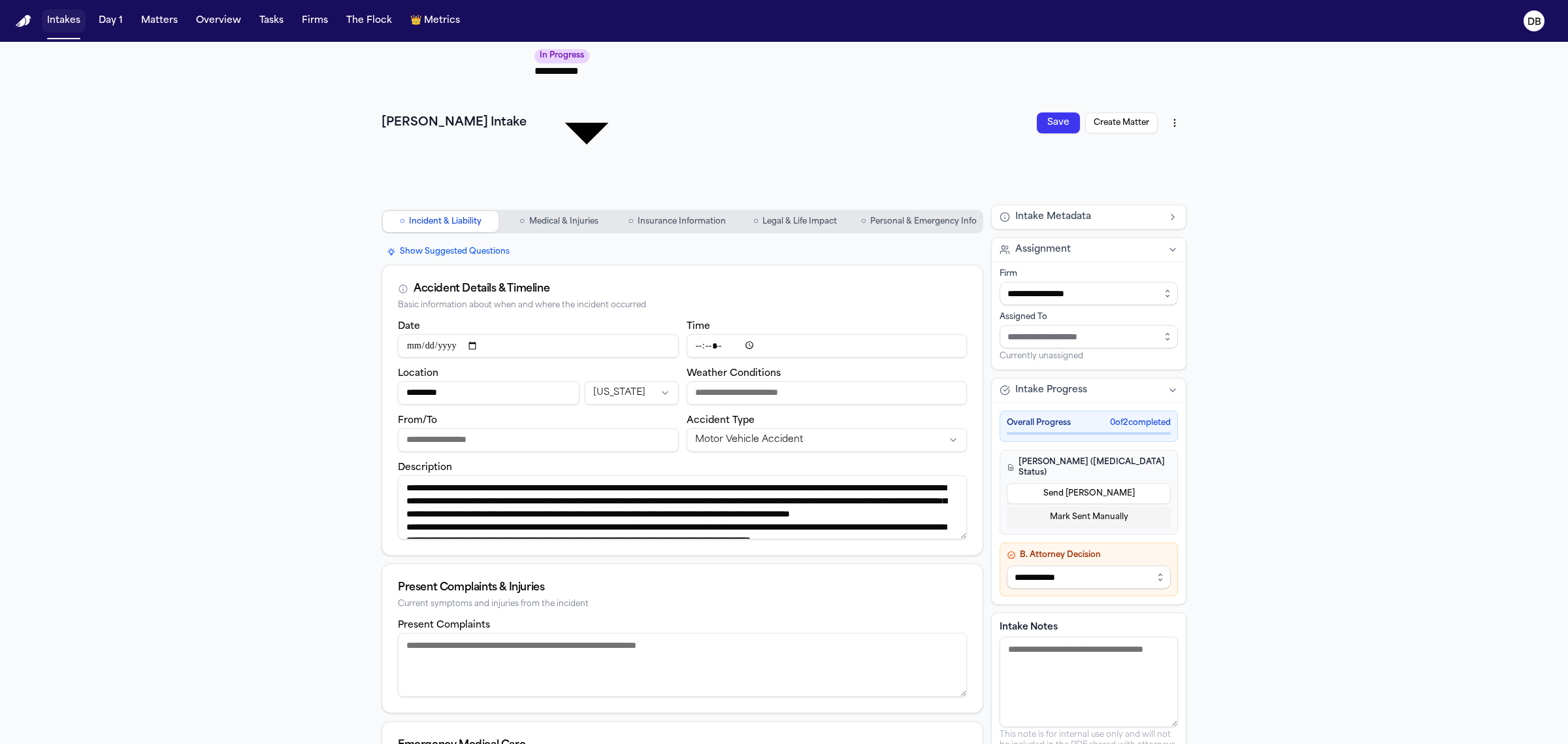
click at [72, 15] on button "Intakes" at bounding box center [64, 21] width 44 height 24
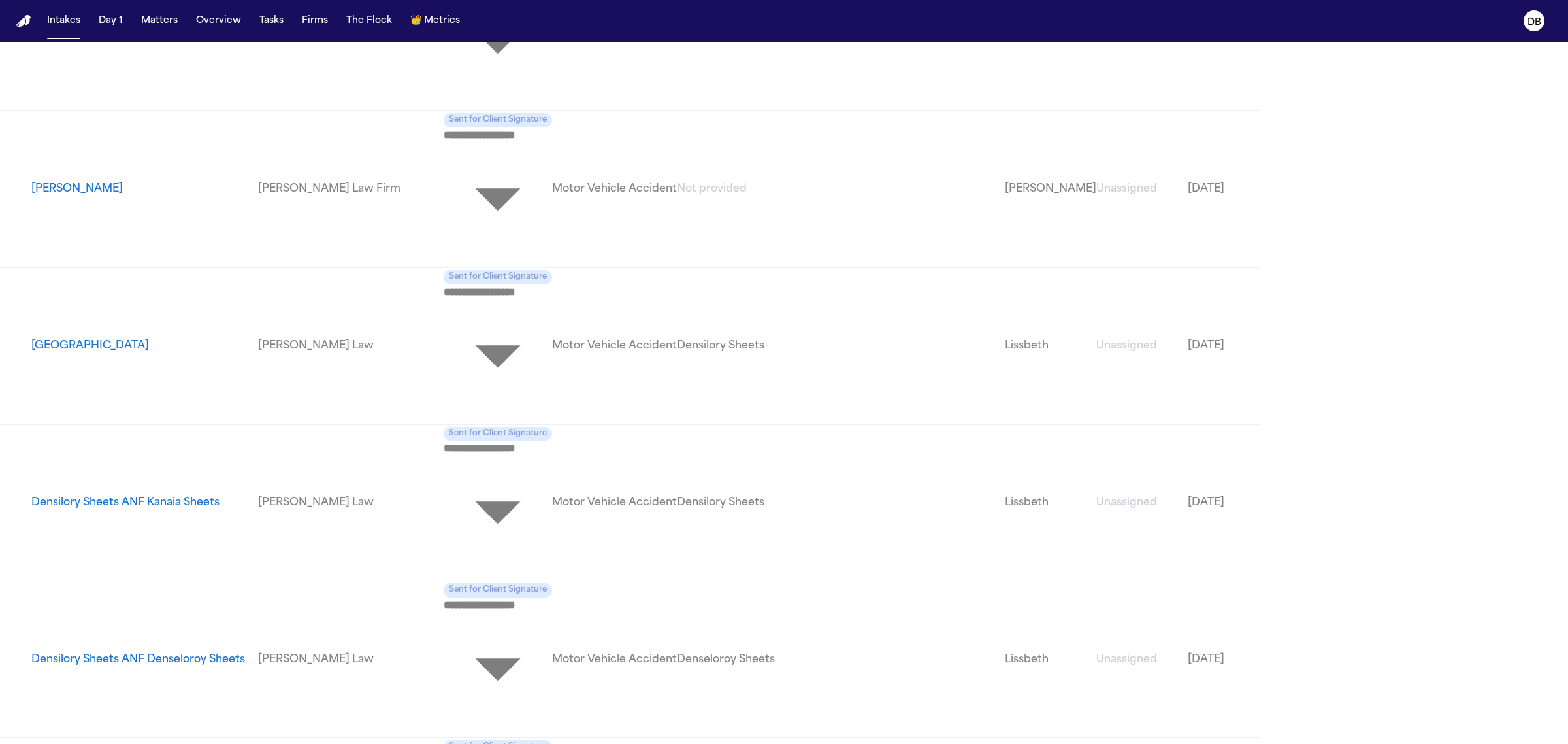
scroll to position [2694, 0]
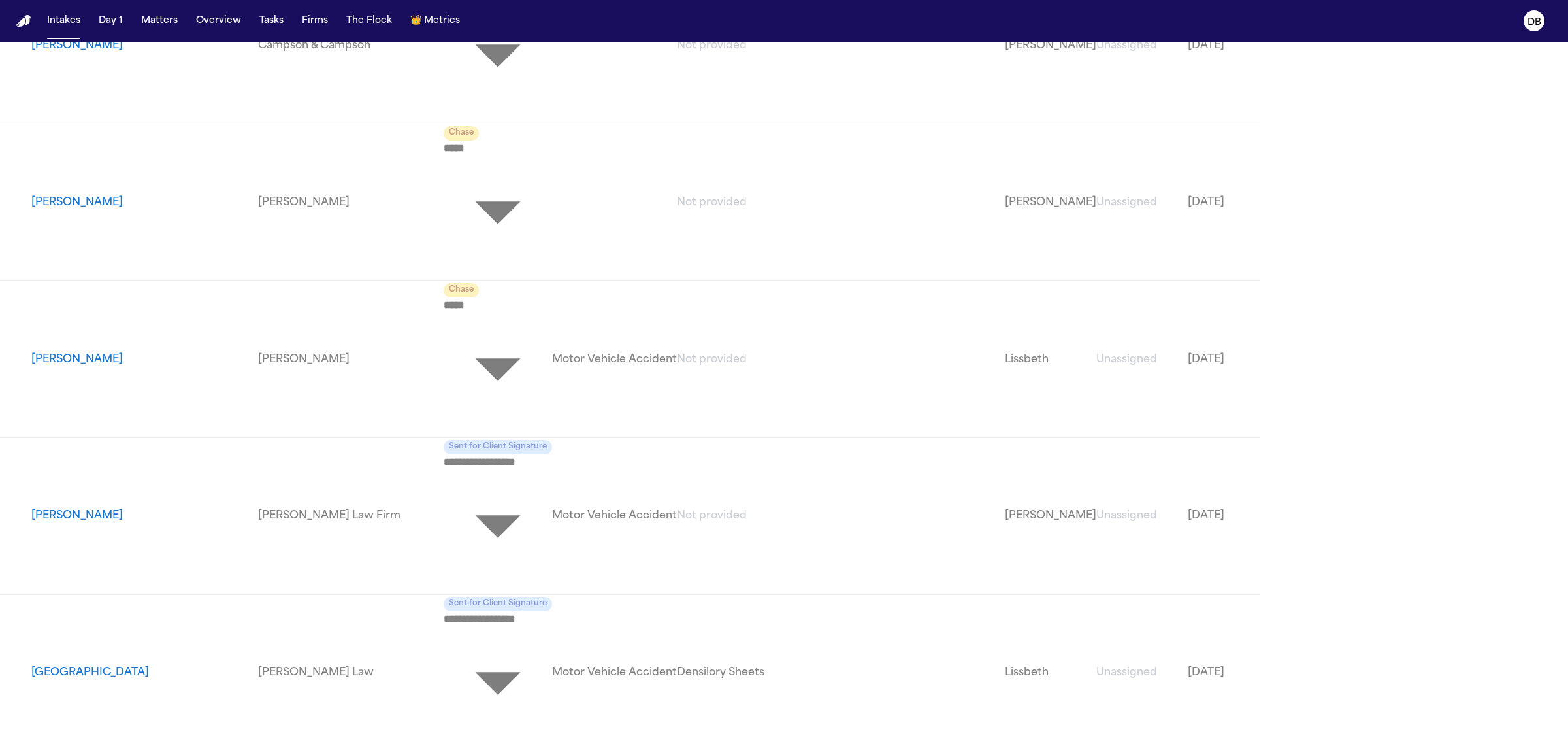
drag, startPoint x: 1515, startPoint y: 701, endPoint x: 1514, endPoint y: 694, distance: 7.1
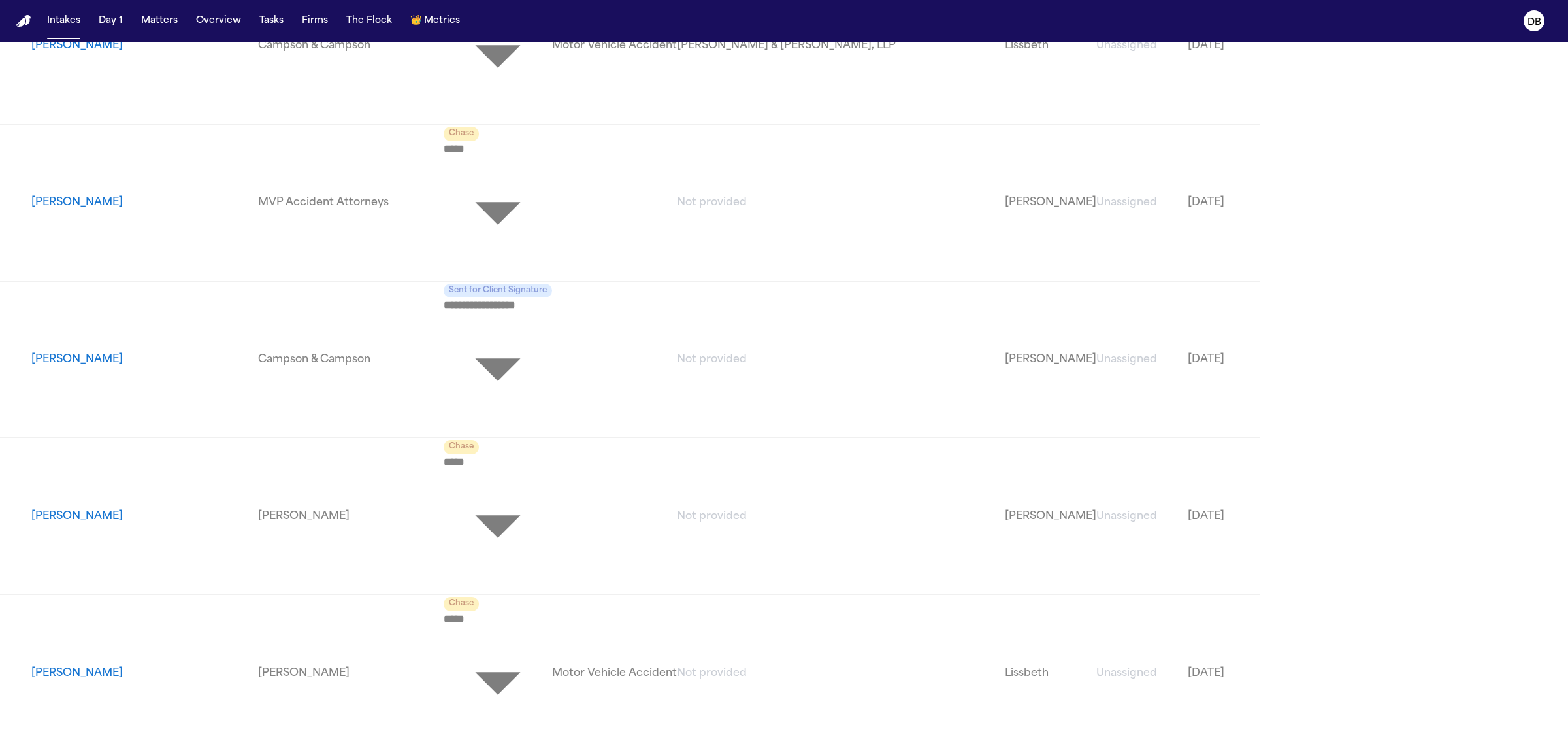
drag, startPoint x: 1468, startPoint y: 670, endPoint x: 1478, endPoint y: 674, distance: 10.8
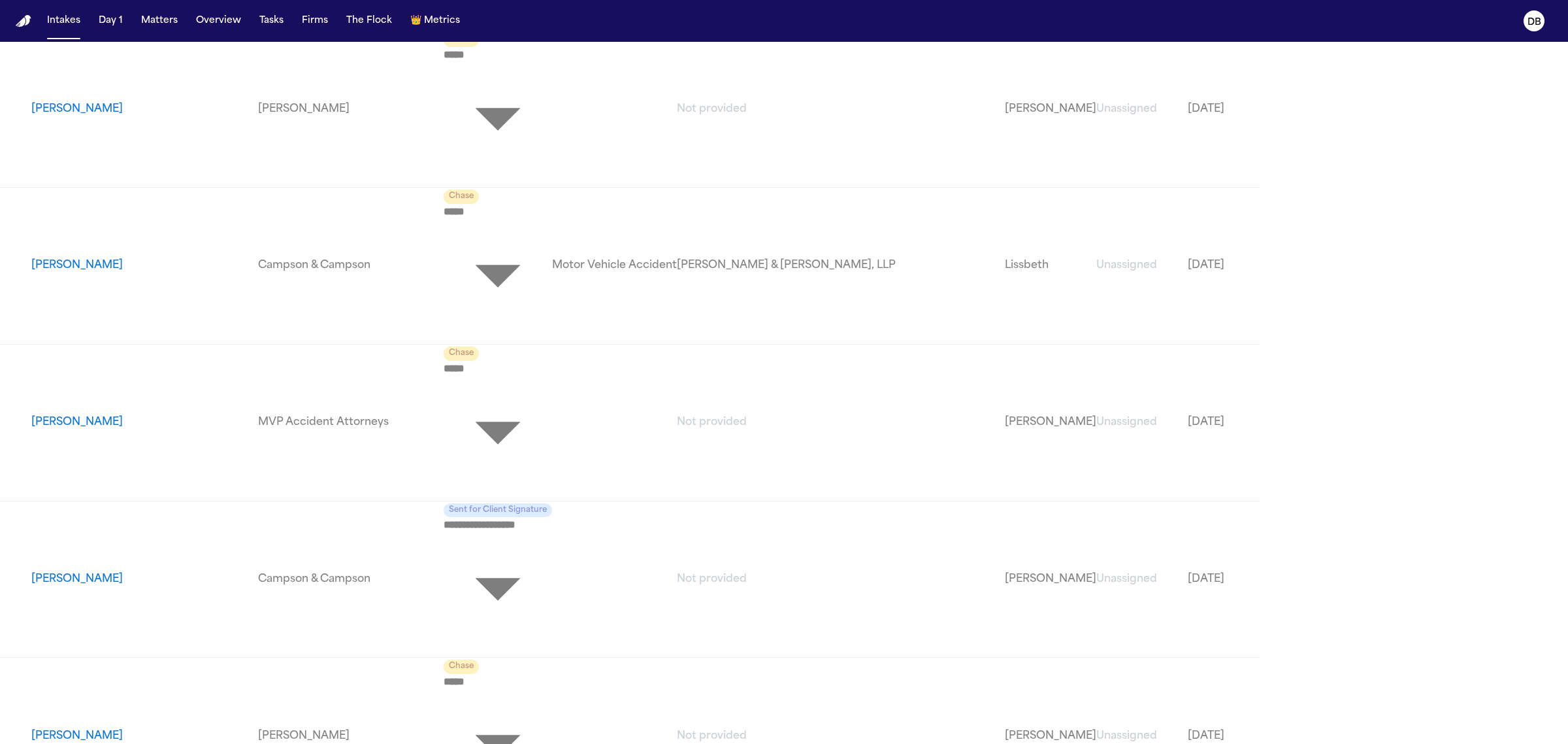
drag, startPoint x: 1487, startPoint y: 717, endPoint x: 1499, endPoint y: 716, distance: 12.0
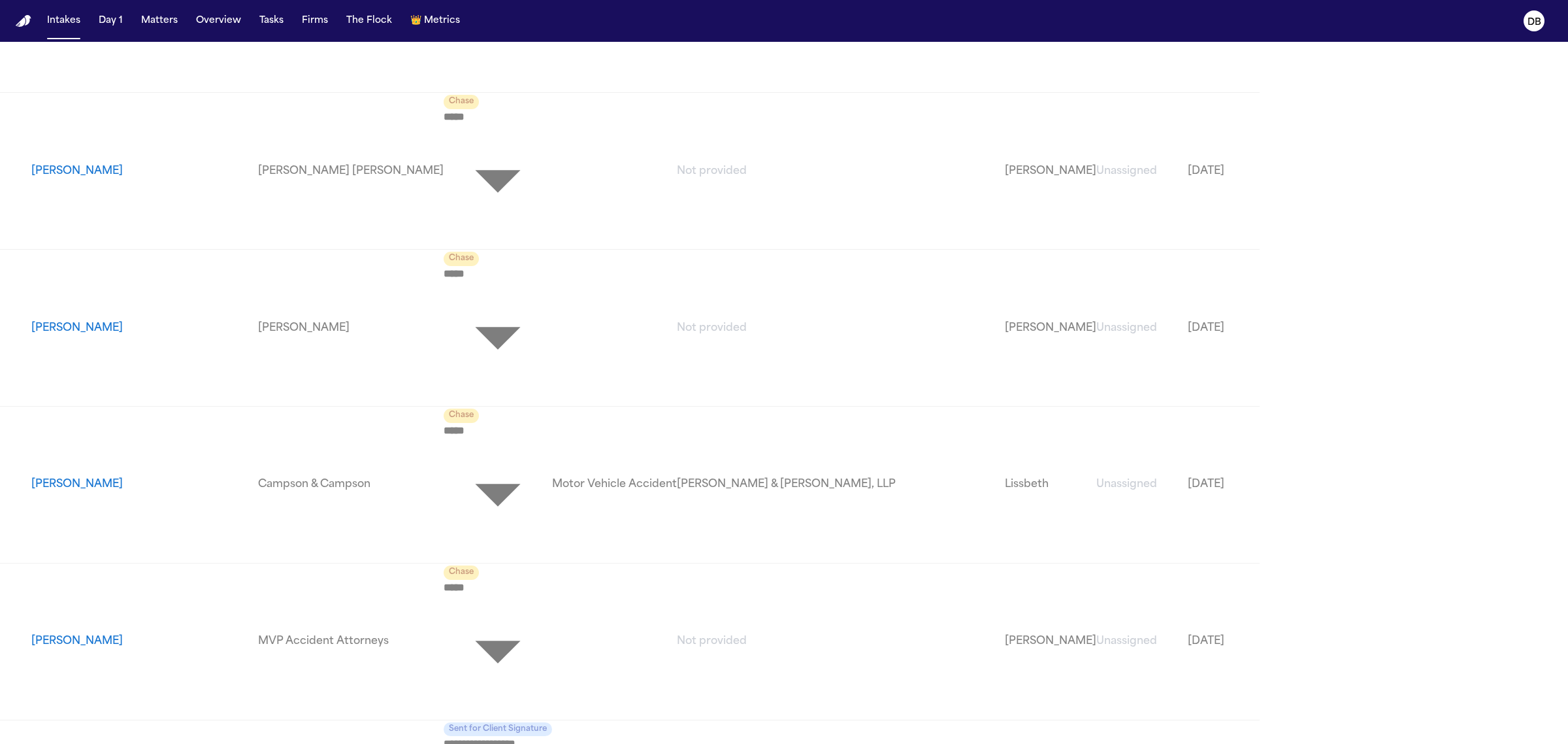
drag, startPoint x: 1496, startPoint y: 560, endPoint x: 1486, endPoint y: 554, distance: 11.7
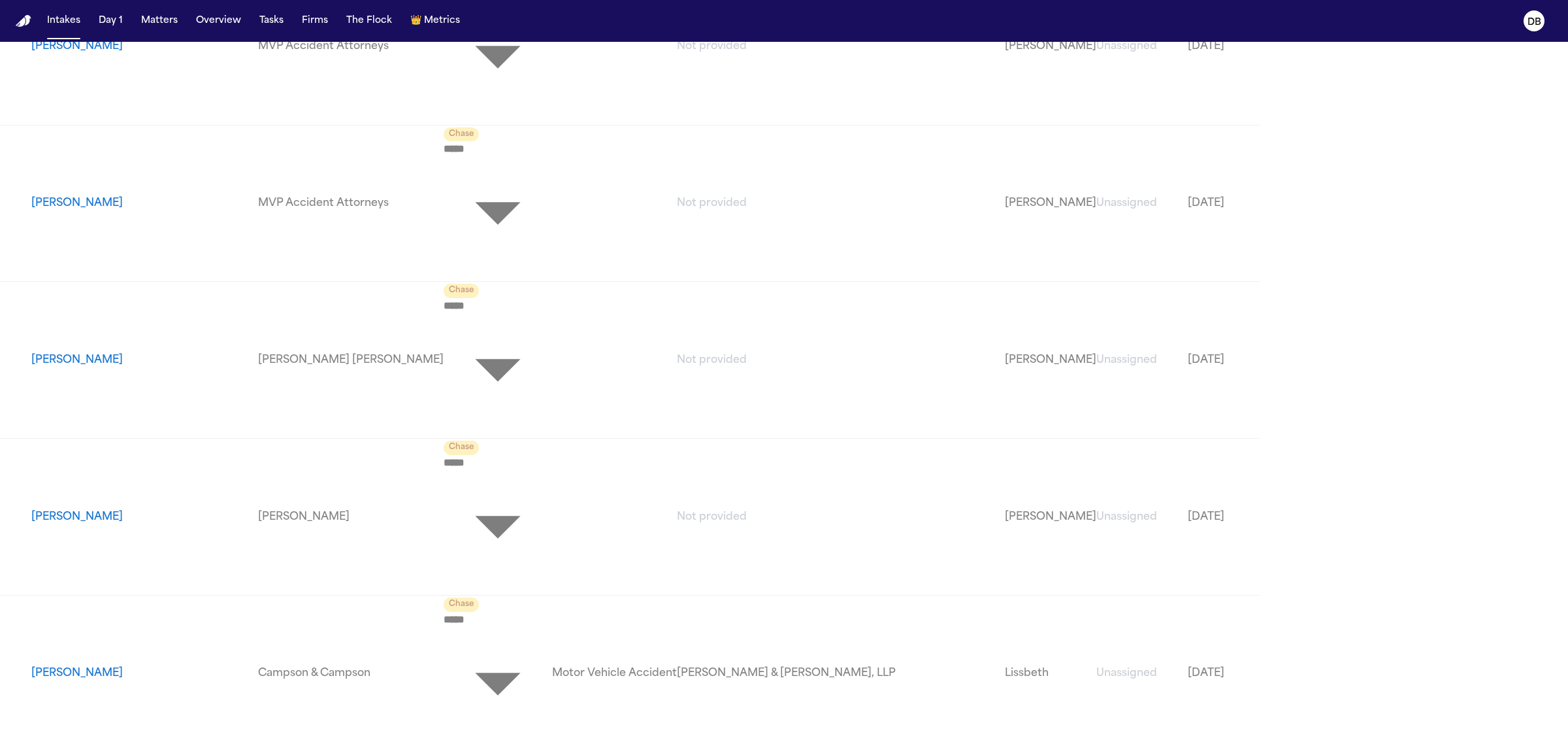
drag, startPoint x: 1470, startPoint y: 684, endPoint x: 1511, endPoint y: 688, distance: 41.2
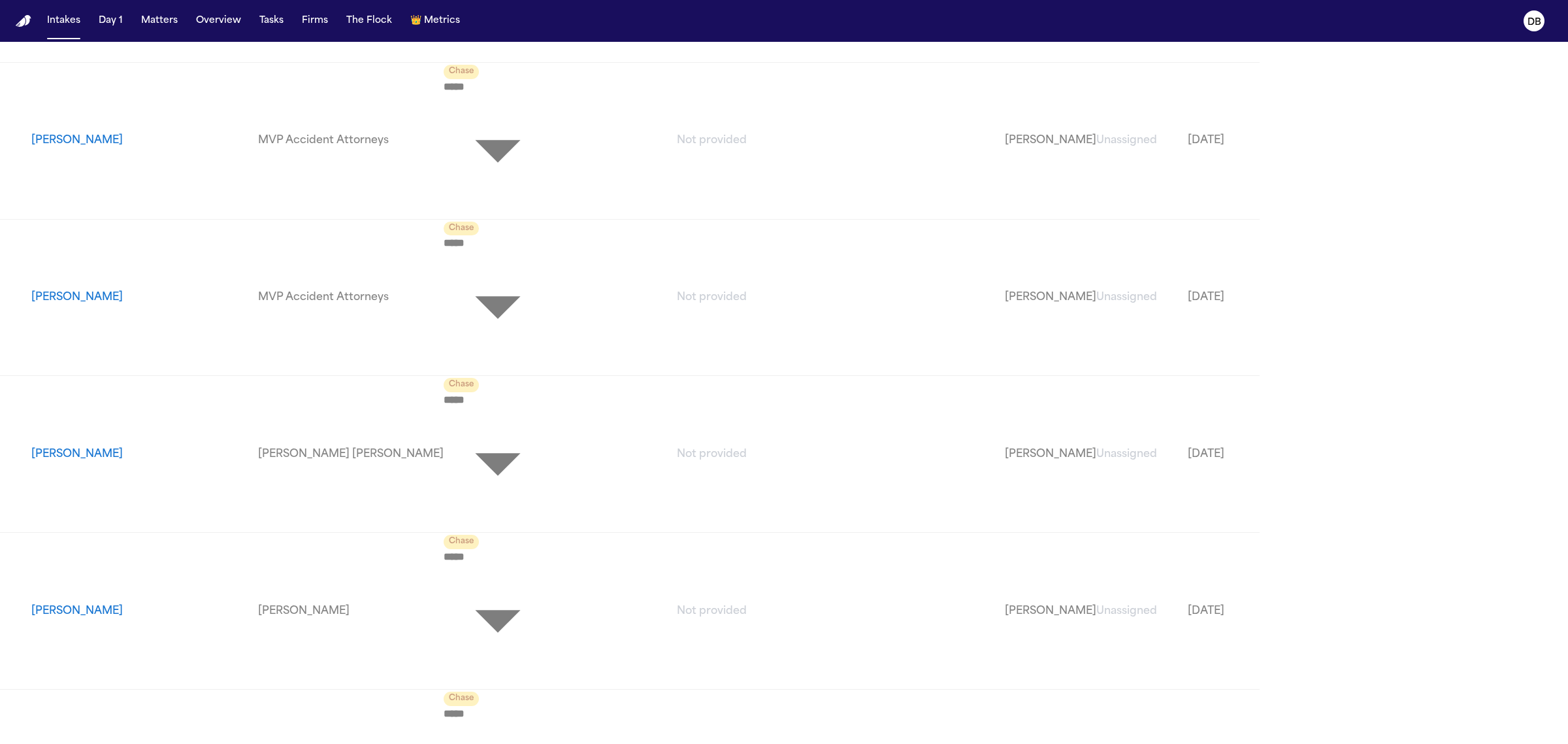
click at [1219, 13] on nav "Intakes Day 1 Matters Overview Tasks Firms The Flock 👑 Metrics DB" at bounding box center [784, 21] width 1568 height 42
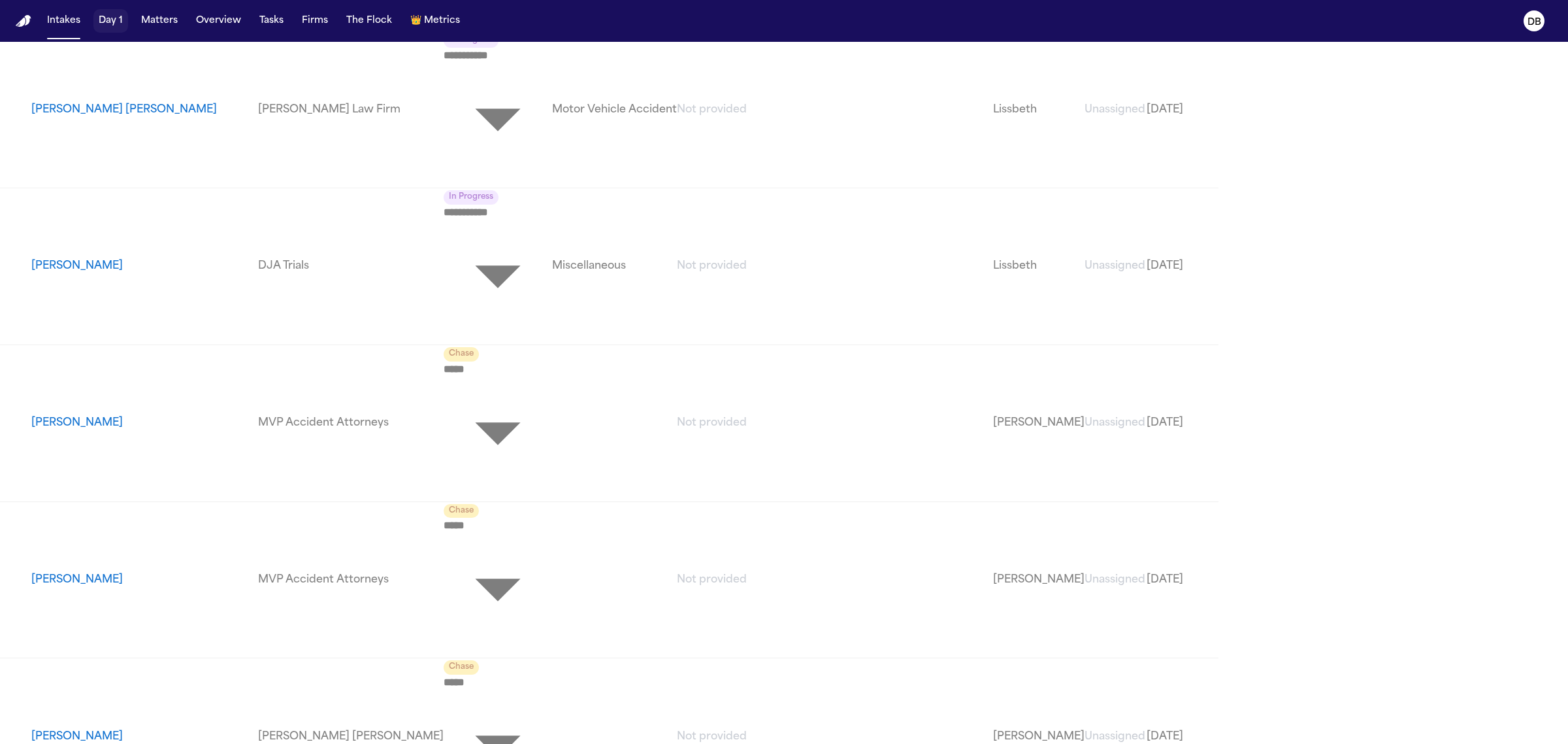
click at [106, 14] on button "Day 1" at bounding box center [110, 21] width 35 height 24
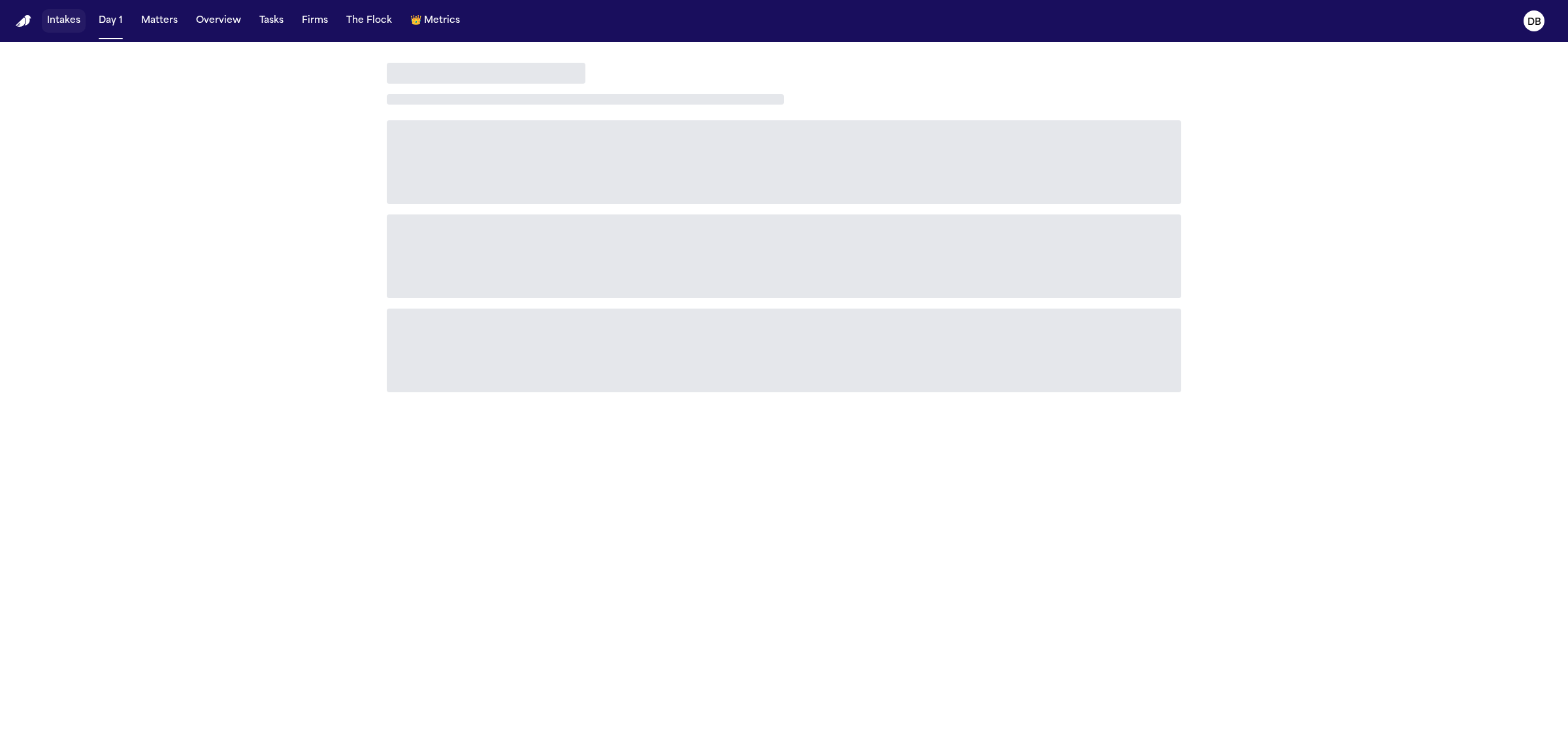
click at [58, 18] on button "Intakes" at bounding box center [64, 21] width 44 height 24
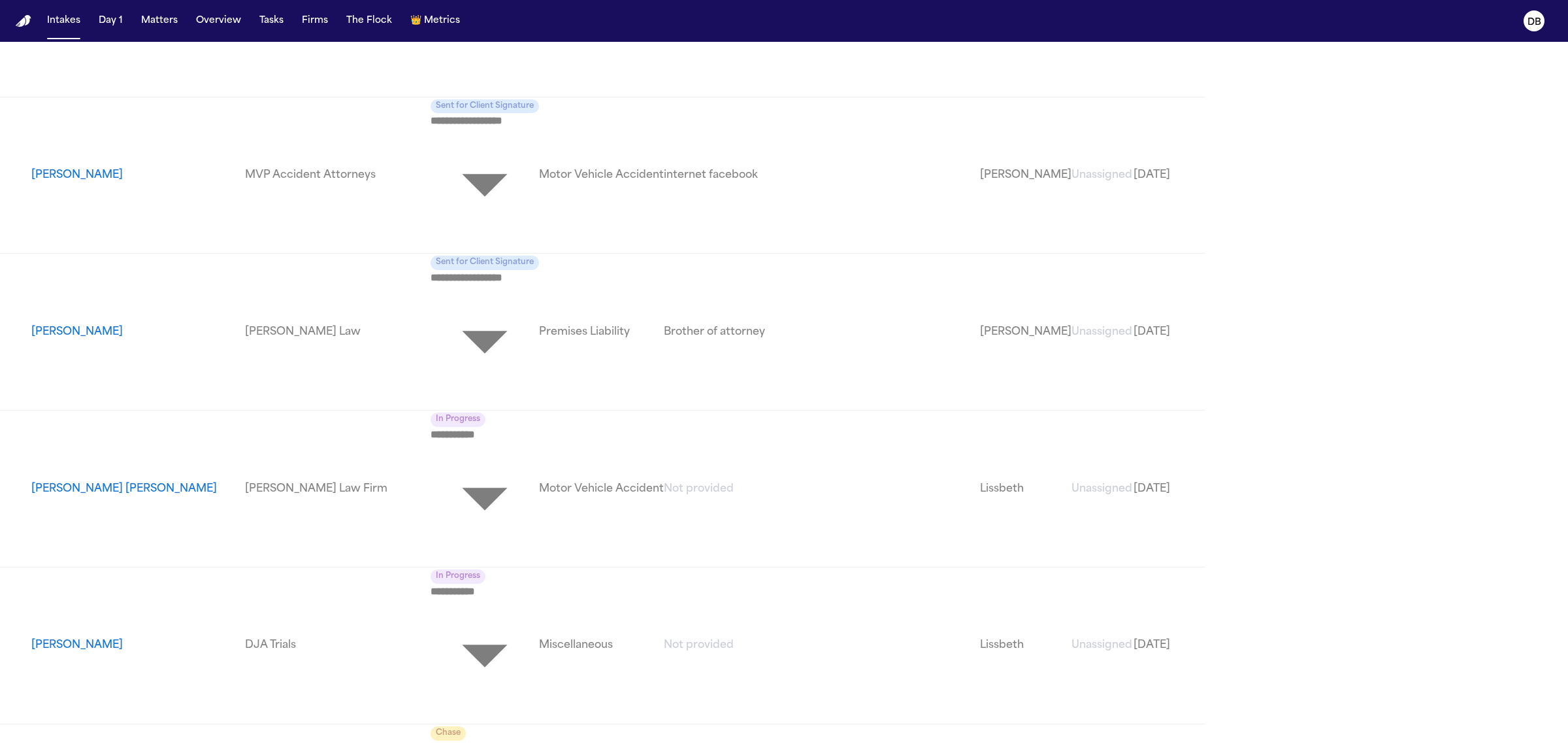
scroll to position [1001, 0]
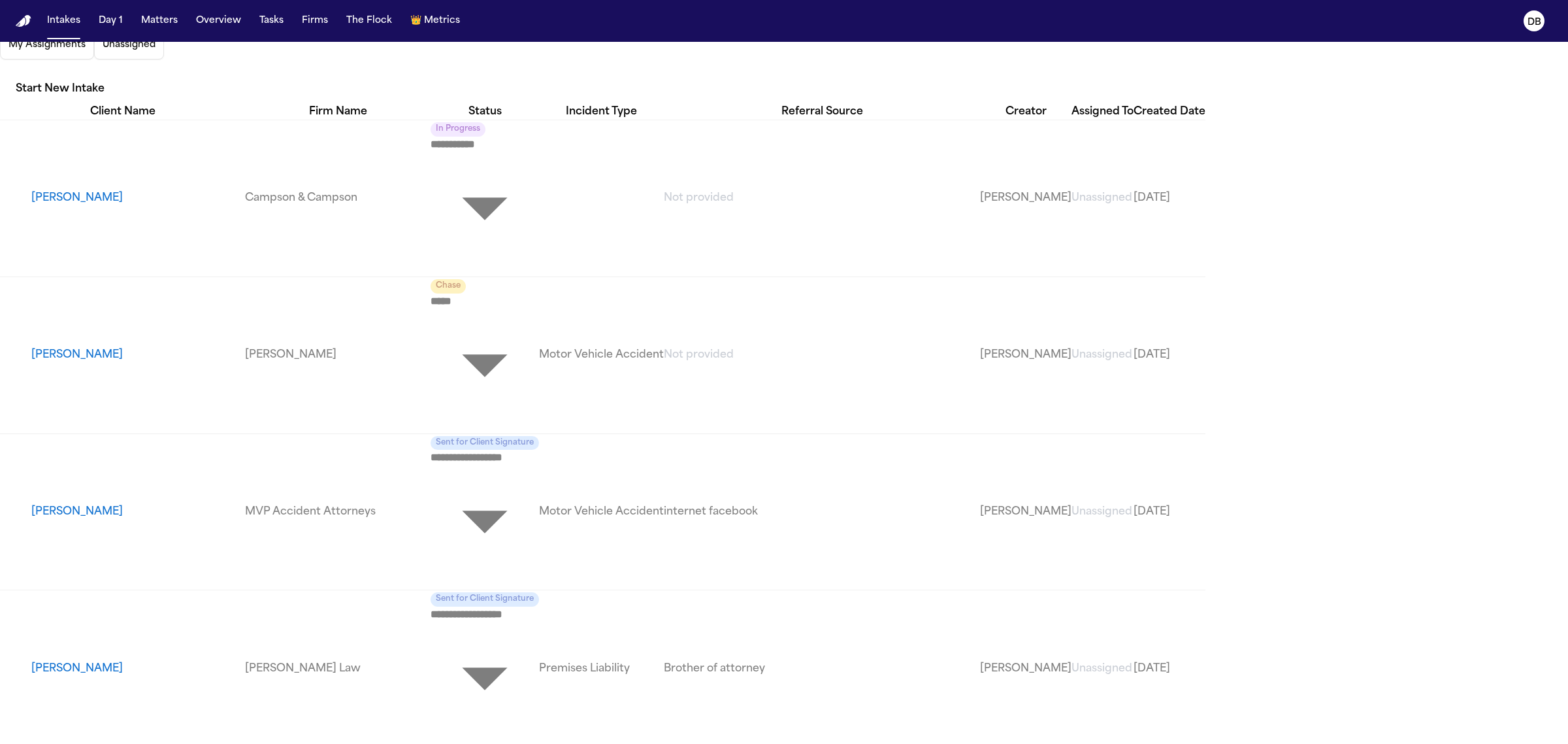
scroll to position [0, 0]
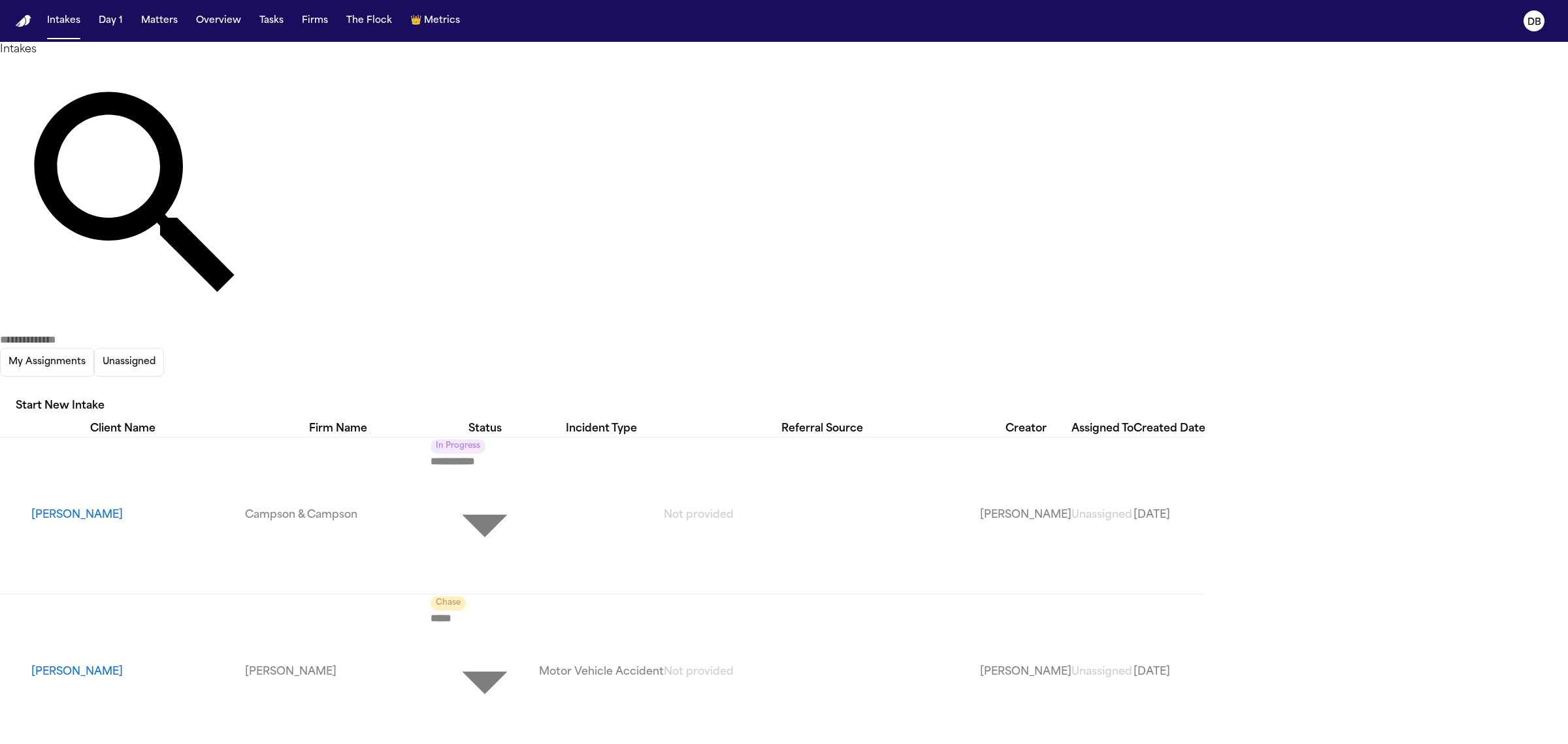
click at [104, 332] on input "text" at bounding box center [52, 340] width 104 height 16
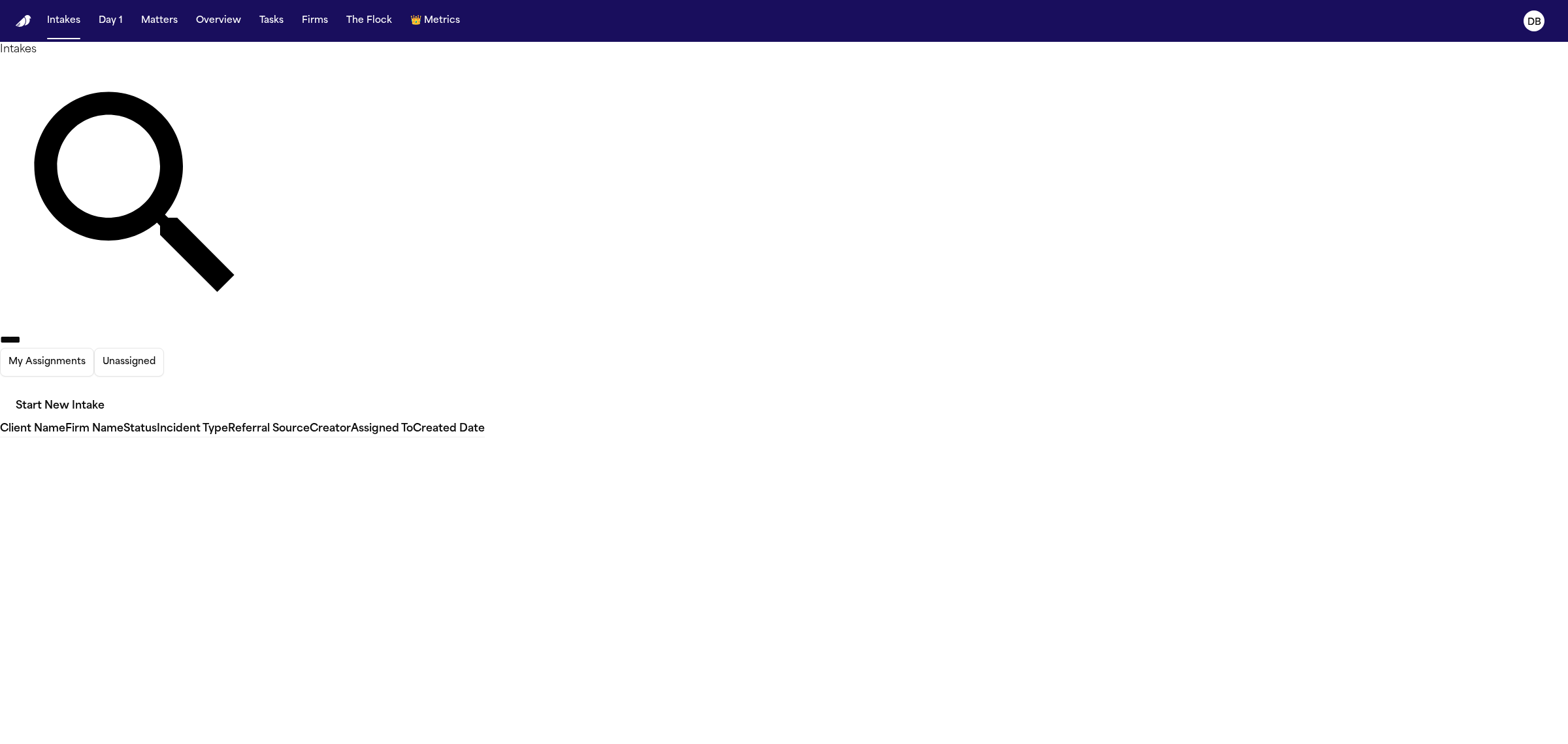
type input "*****"
click at [152, 14] on button "Matters" at bounding box center [159, 21] width 47 height 24
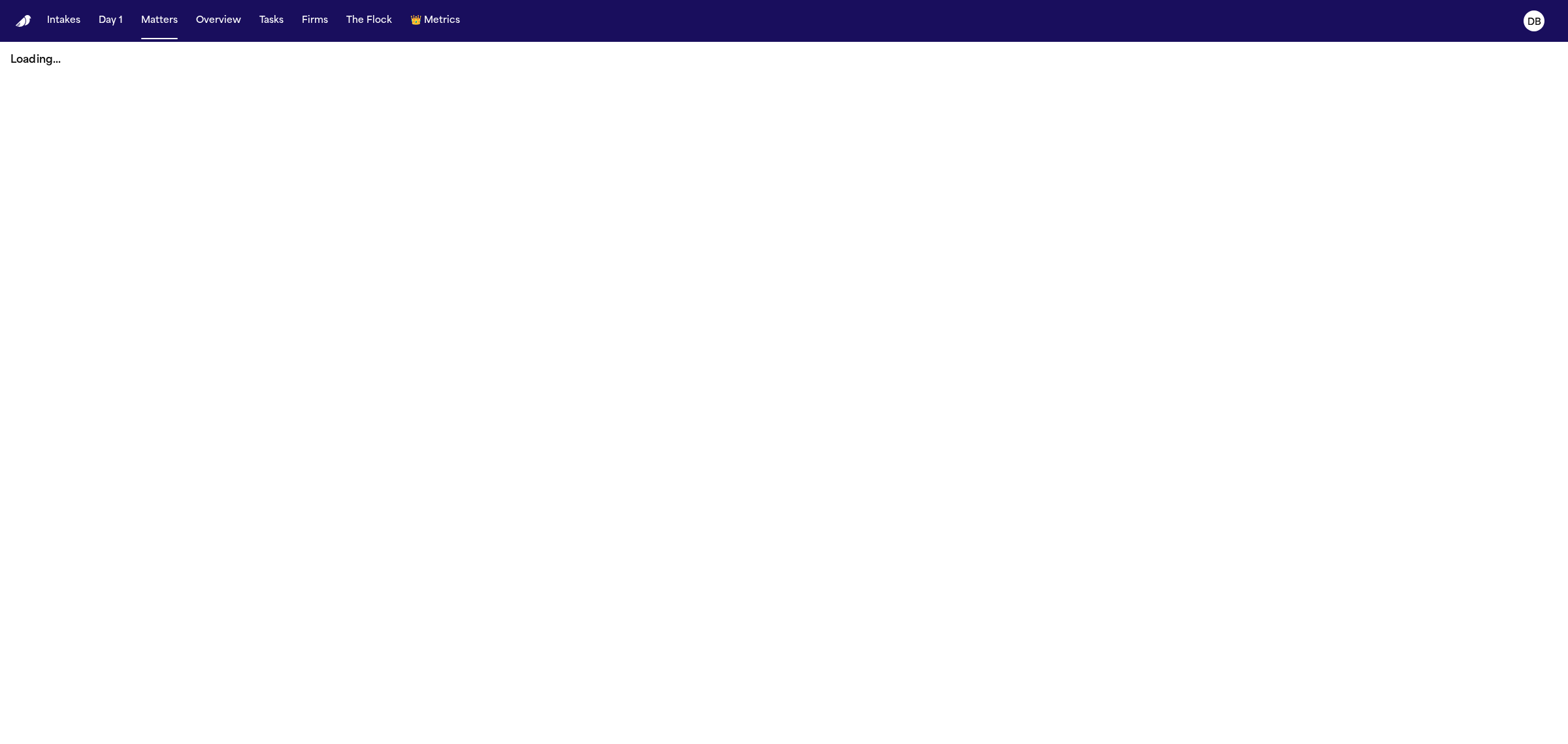
click at [159, 13] on button "Matters" at bounding box center [159, 21] width 47 height 24
click at [159, 16] on button "Matters" at bounding box center [159, 21] width 47 height 24
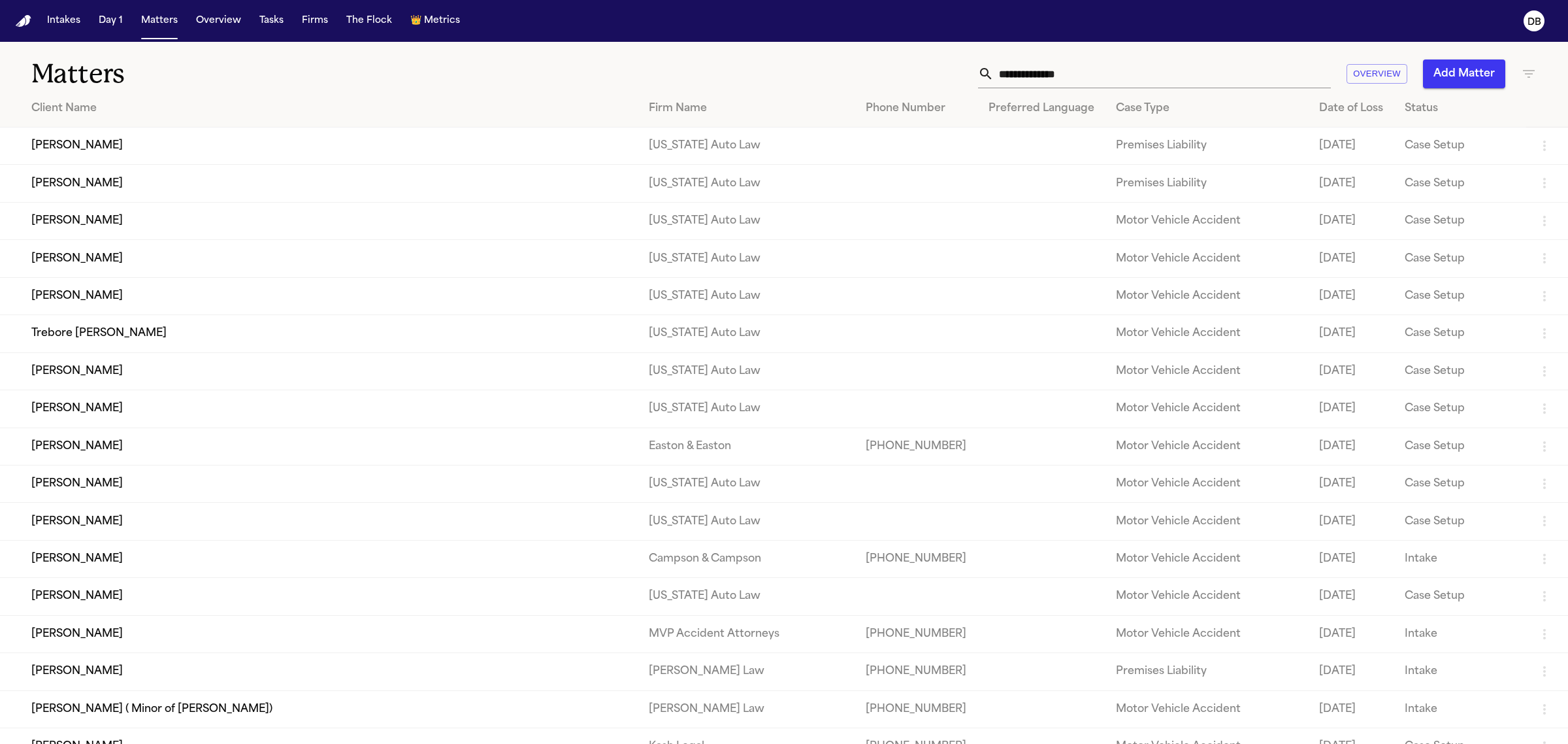
click at [1122, 56] on div "Matters Overview Add Matter" at bounding box center [784, 66] width 1568 height 49
click at [1124, 70] on input "text" at bounding box center [1162, 74] width 337 height 29
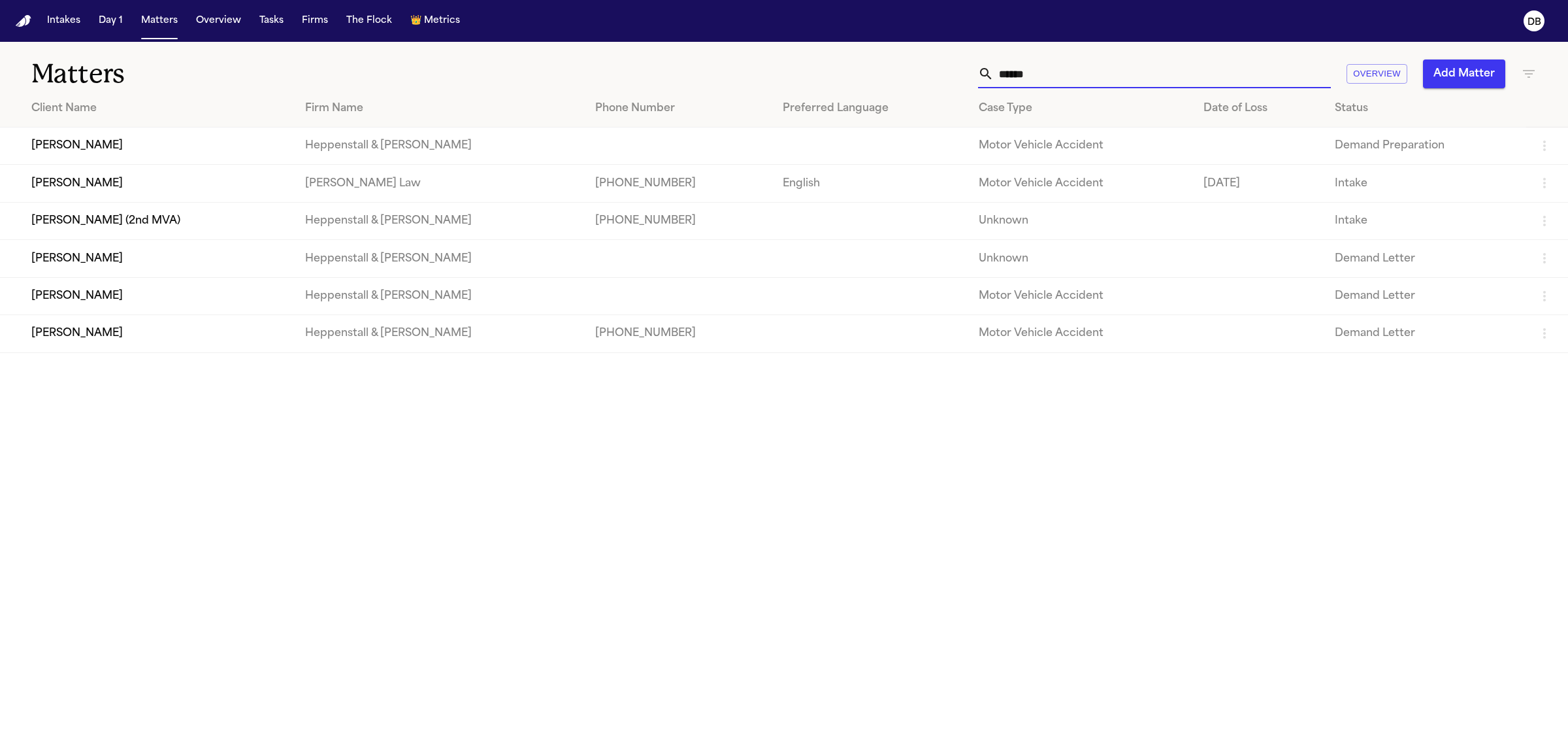
type input "******"
click at [206, 173] on td "[PERSON_NAME]" at bounding box center [147, 183] width 295 height 37
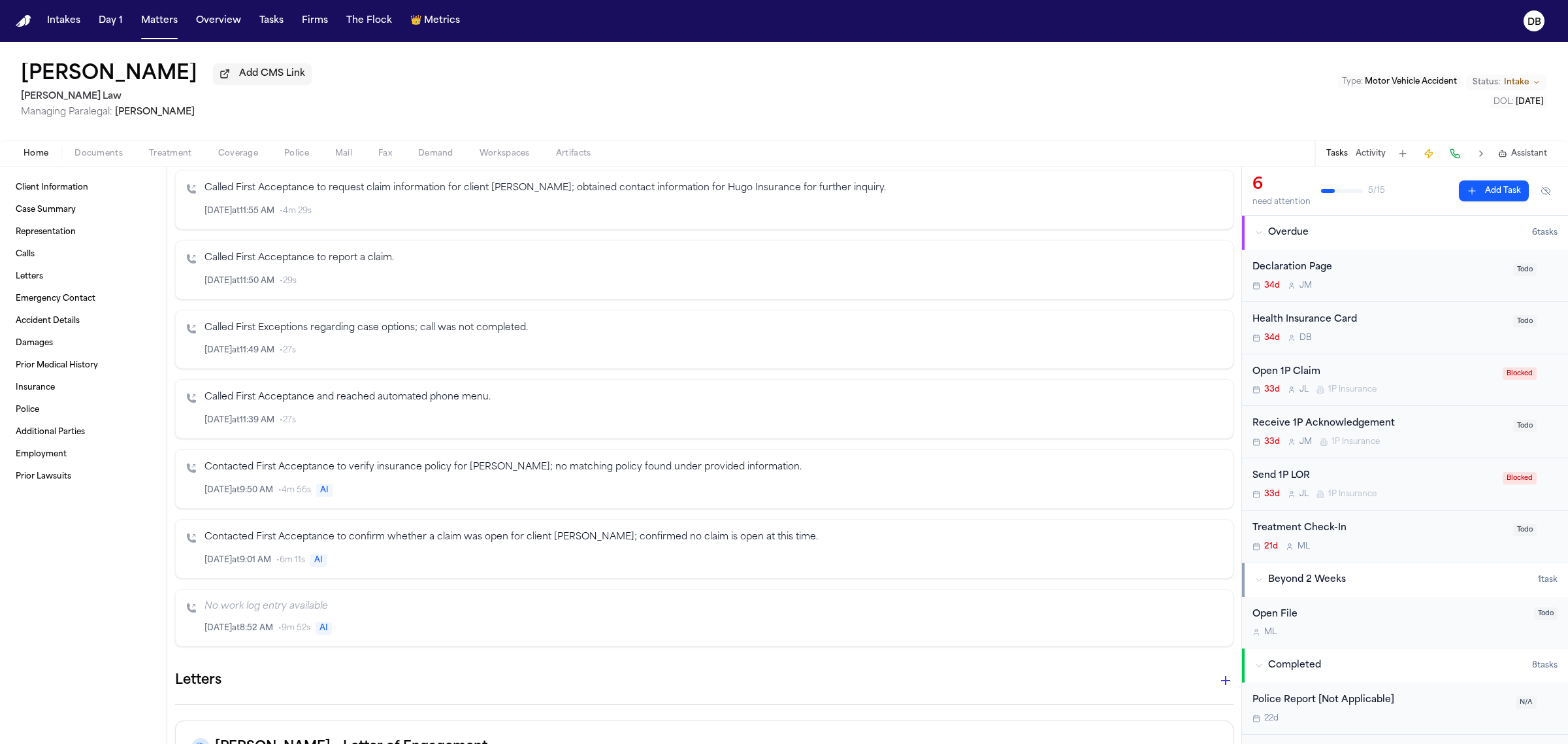
scroll to position [1144, 0]
click at [89, 164] on div "Home Documents Treatment Coverage Police Mail Fax Demand Workspaces Artifacts T…" at bounding box center [784, 153] width 1568 height 26
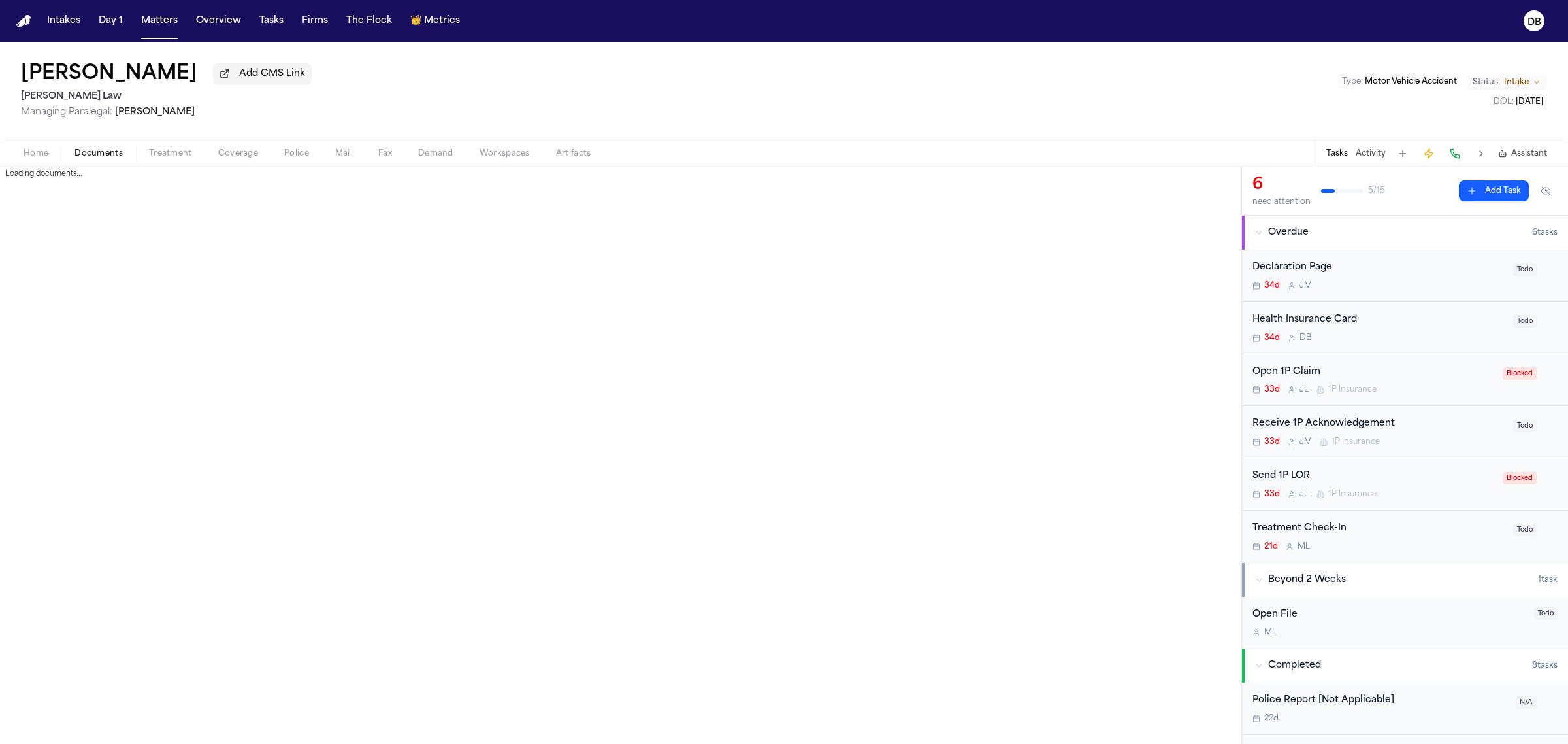
click at [89, 161] on span "button" at bounding box center [99, 161] width 64 height 1
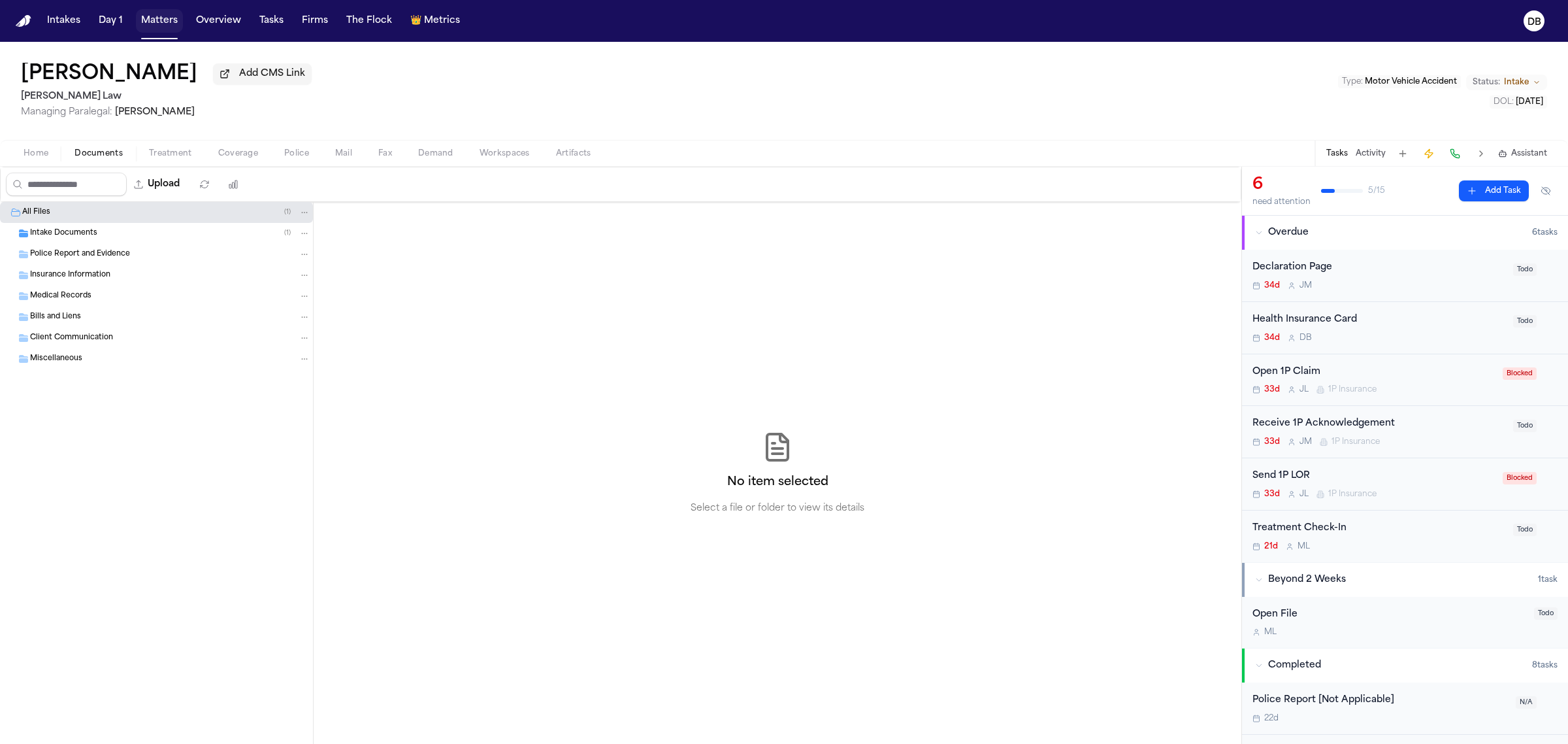
click at [175, 18] on button "Matters" at bounding box center [159, 21] width 47 height 24
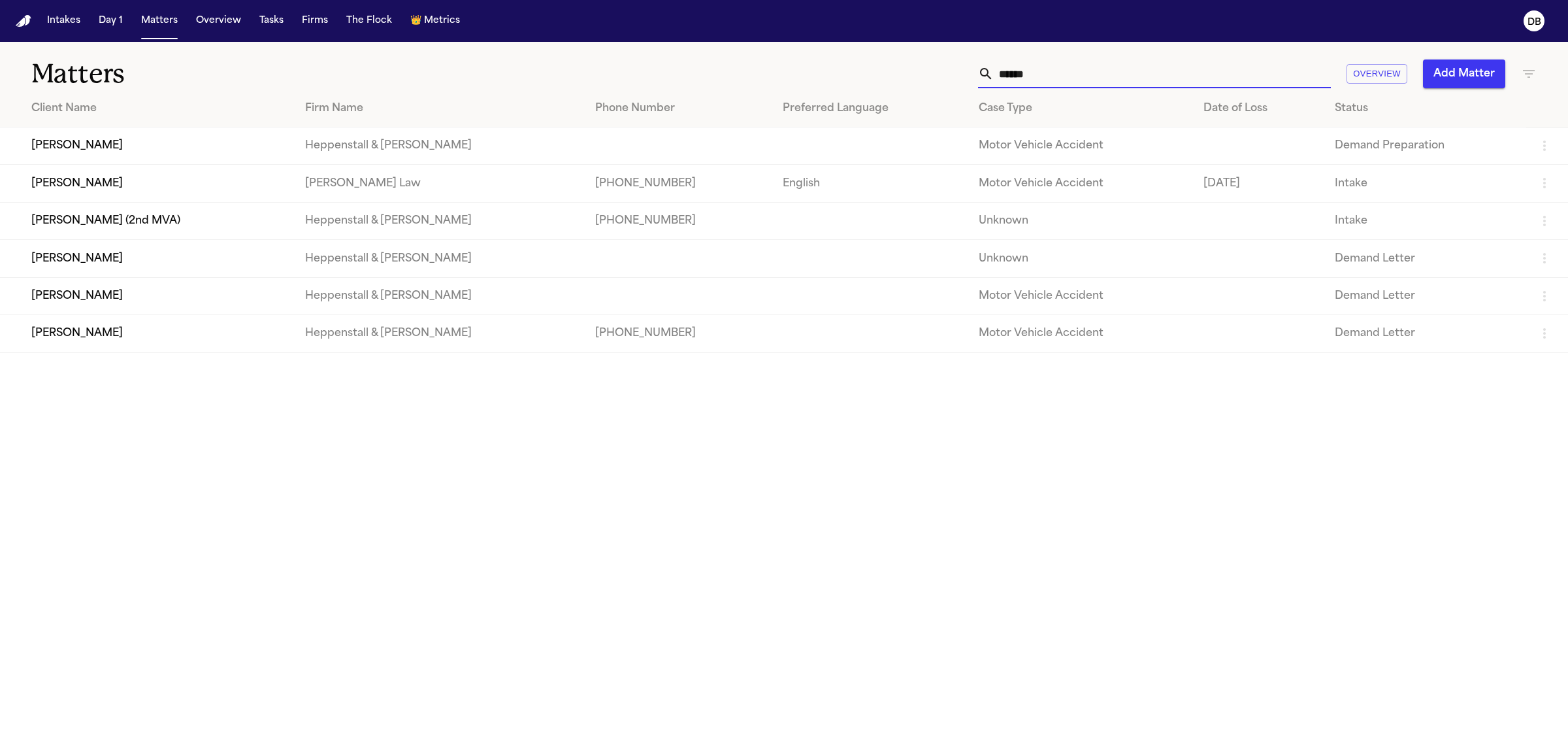
drag, startPoint x: 1081, startPoint y: 81, endPoint x: 860, endPoint y: 63, distance: 221.7
click at [874, 91] on div "Matters ****** Overview Add Matter Client Name Firm Name Phone Number Preferred…" at bounding box center [784, 198] width 1568 height 311
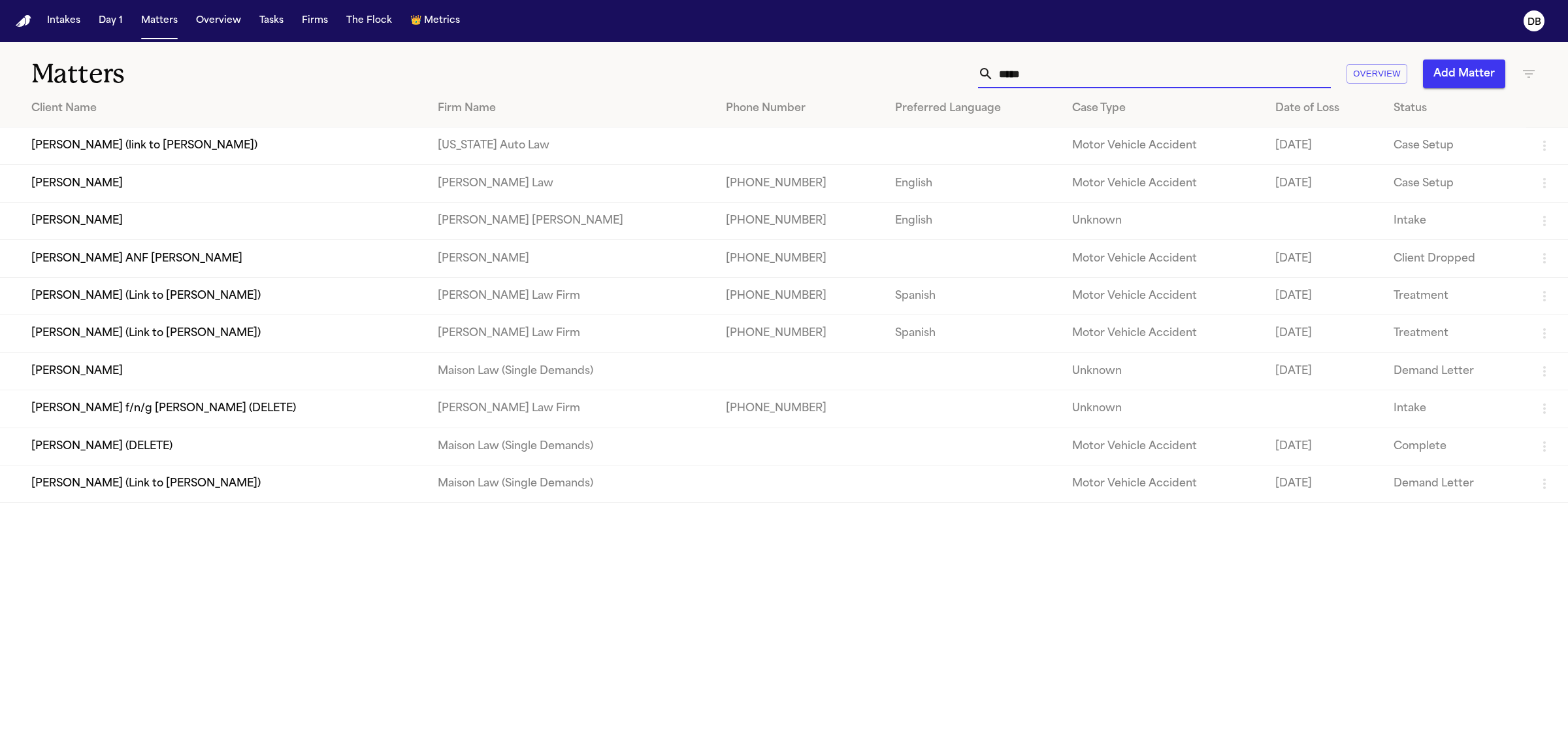
type input "*****"
click at [109, 187] on td "[PERSON_NAME]" at bounding box center [213, 183] width 427 height 37
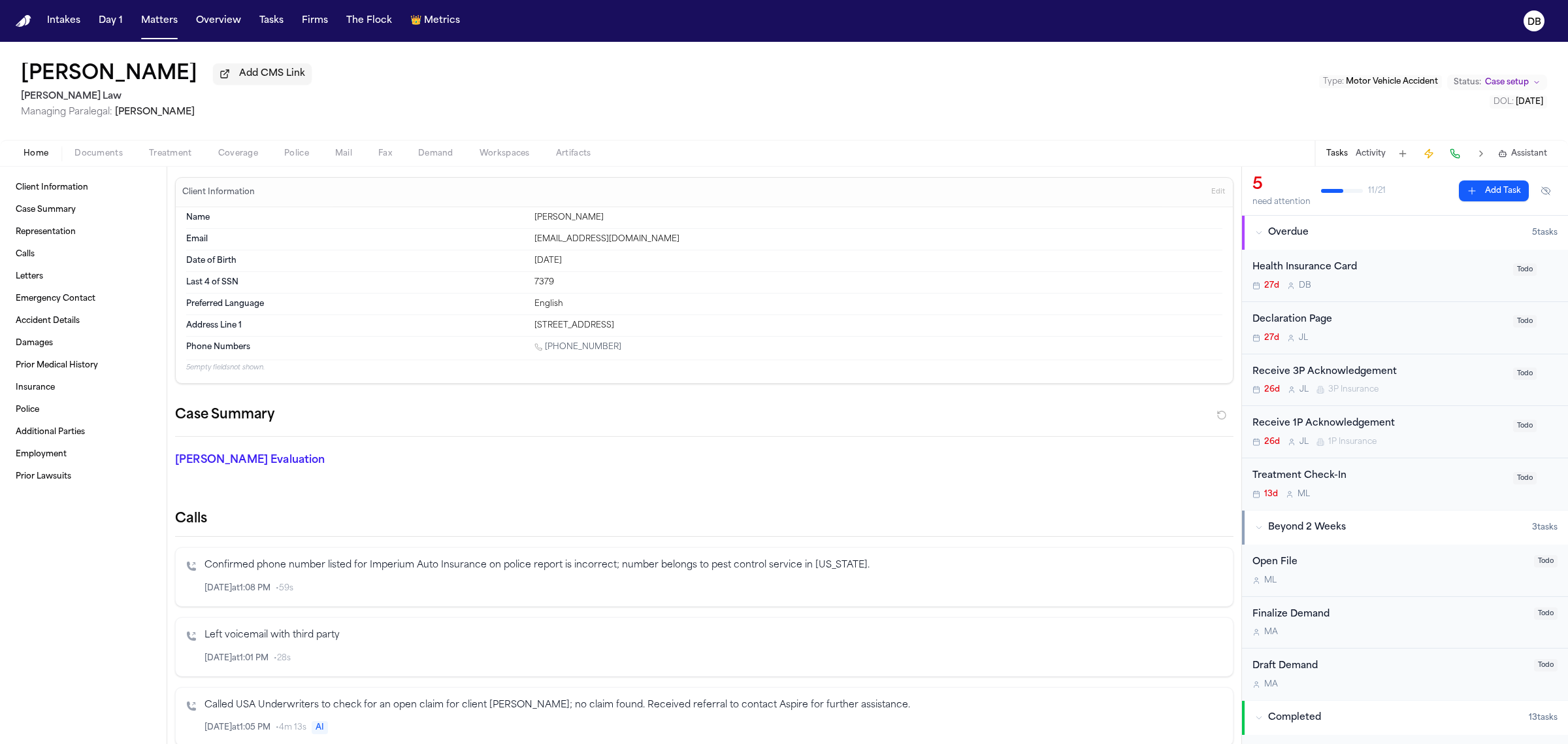
click at [125, 158] on button "Documents" at bounding box center [98, 154] width 74 height 16
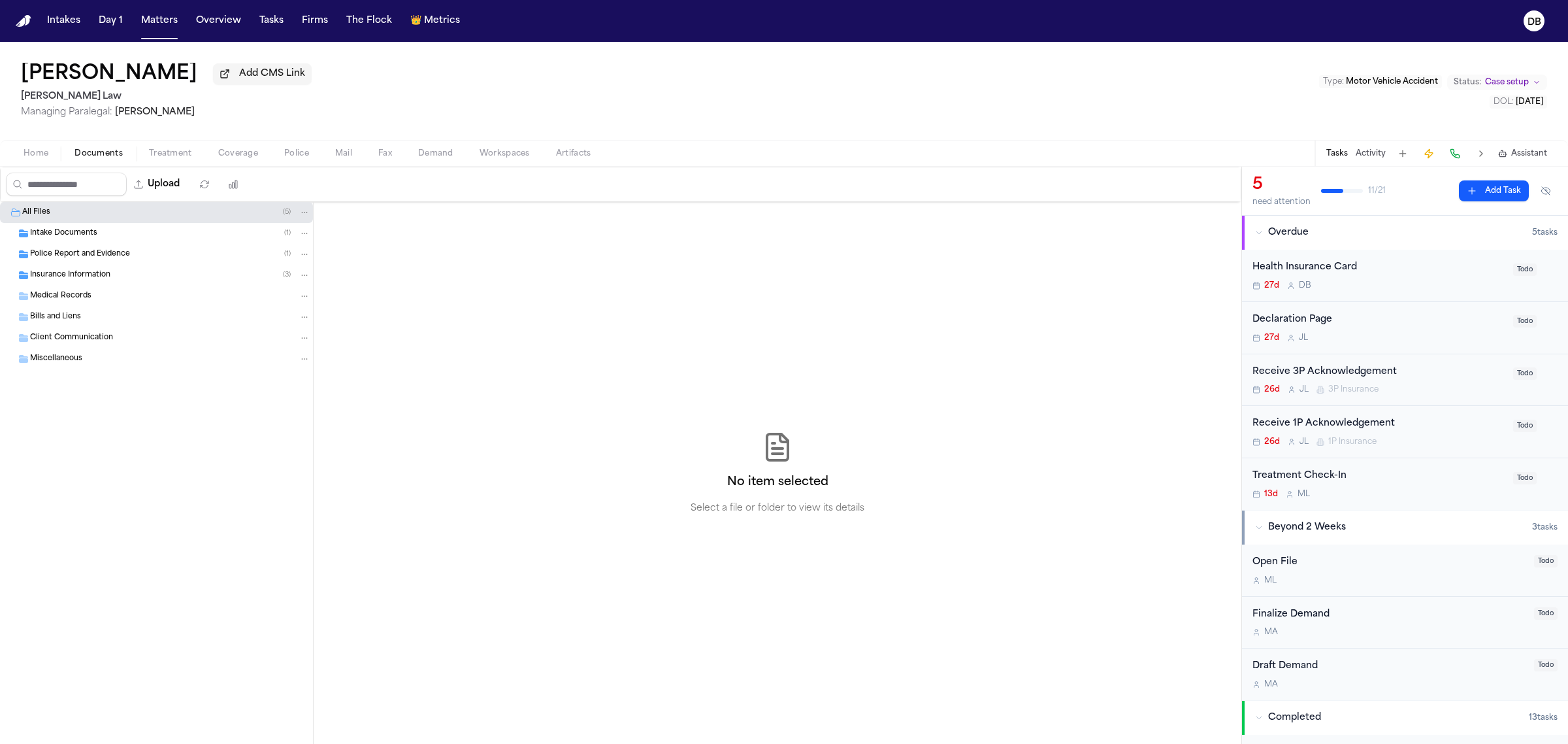
click at [152, 278] on div "Insurance Information ( 3 )" at bounding box center [170, 275] width 280 height 12
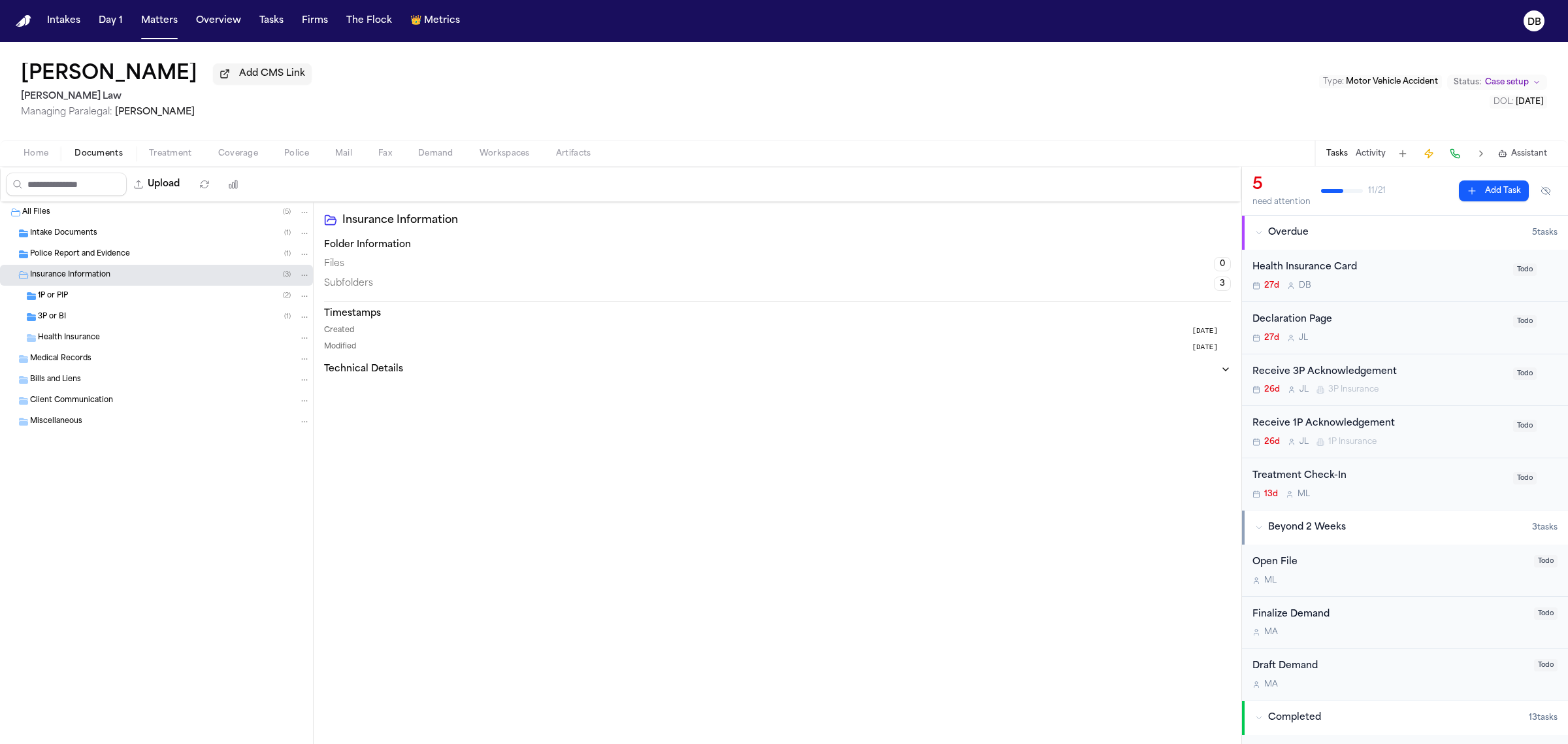
click at [188, 297] on div "1P or PIP ( 2 )" at bounding box center [174, 296] width 272 height 12
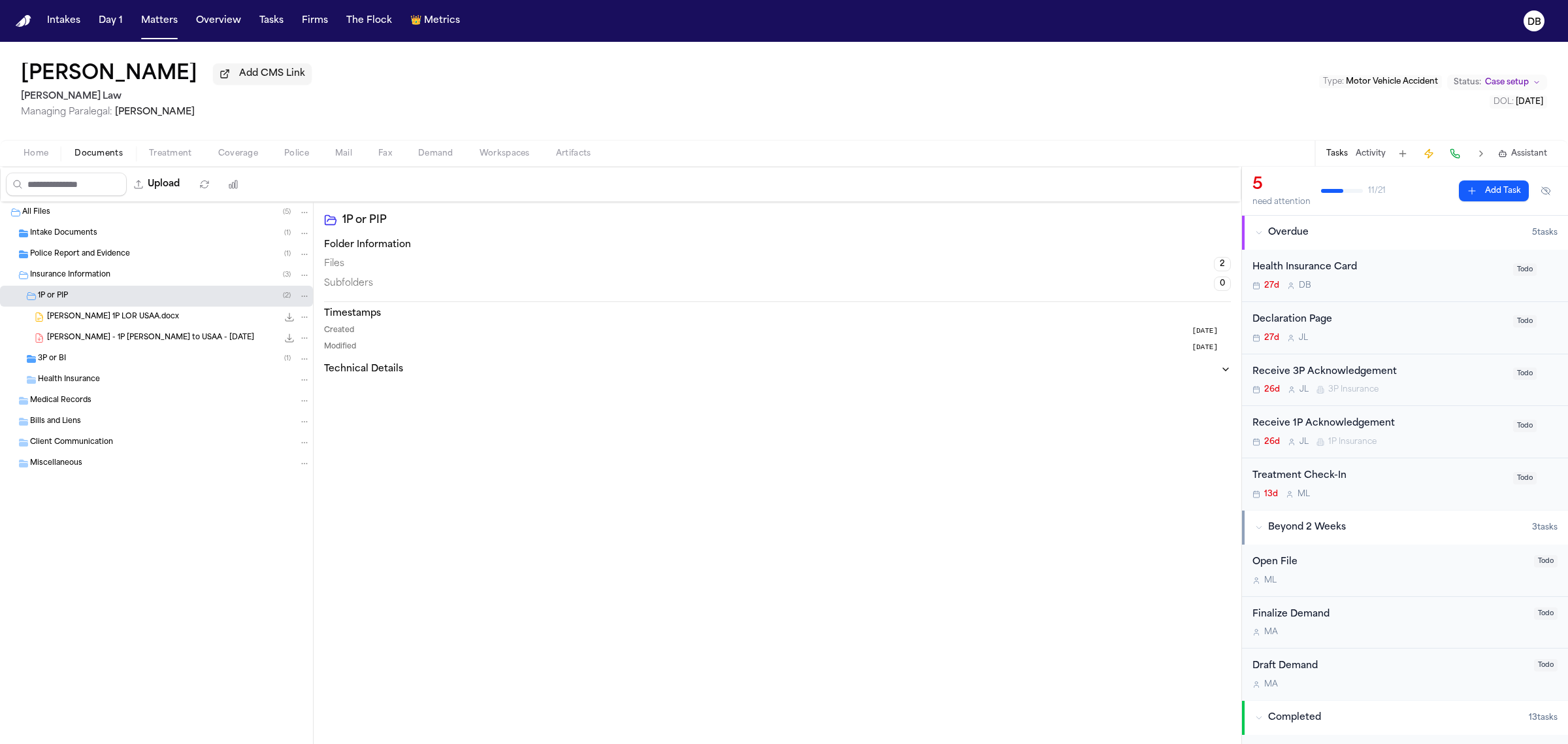
click at [291, 339] on icon "File: Y. Gregley - 1P LOR to USAA - 8.28.25" at bounding box center [289, 338] width 11 height 11
click at [201, 339] on div "Y. Gregley - 1P LOR to USAA - 8.28.25 129.8 KB • PDF" at bounding box center [179, 338] width 263 height 13
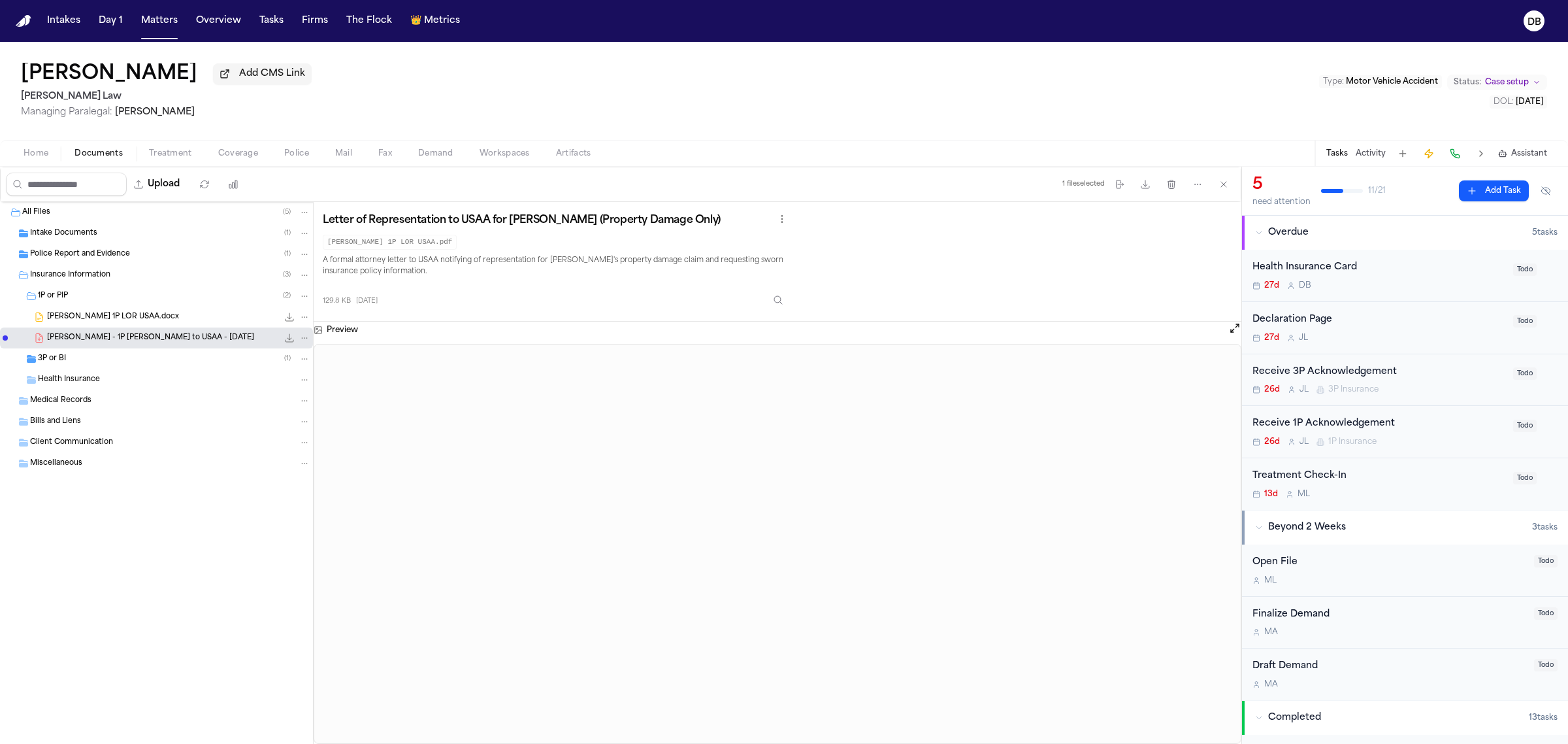
click at [292, 340] on icon "File: Y. Gregley - 1P LOR to USAA - 8.28.25" at bounding box center [289, 338] width 11 height 11
click at [253, 351] on div "3P or BI ( 1 )" at bounding box center [156, 359] width 313 height 21
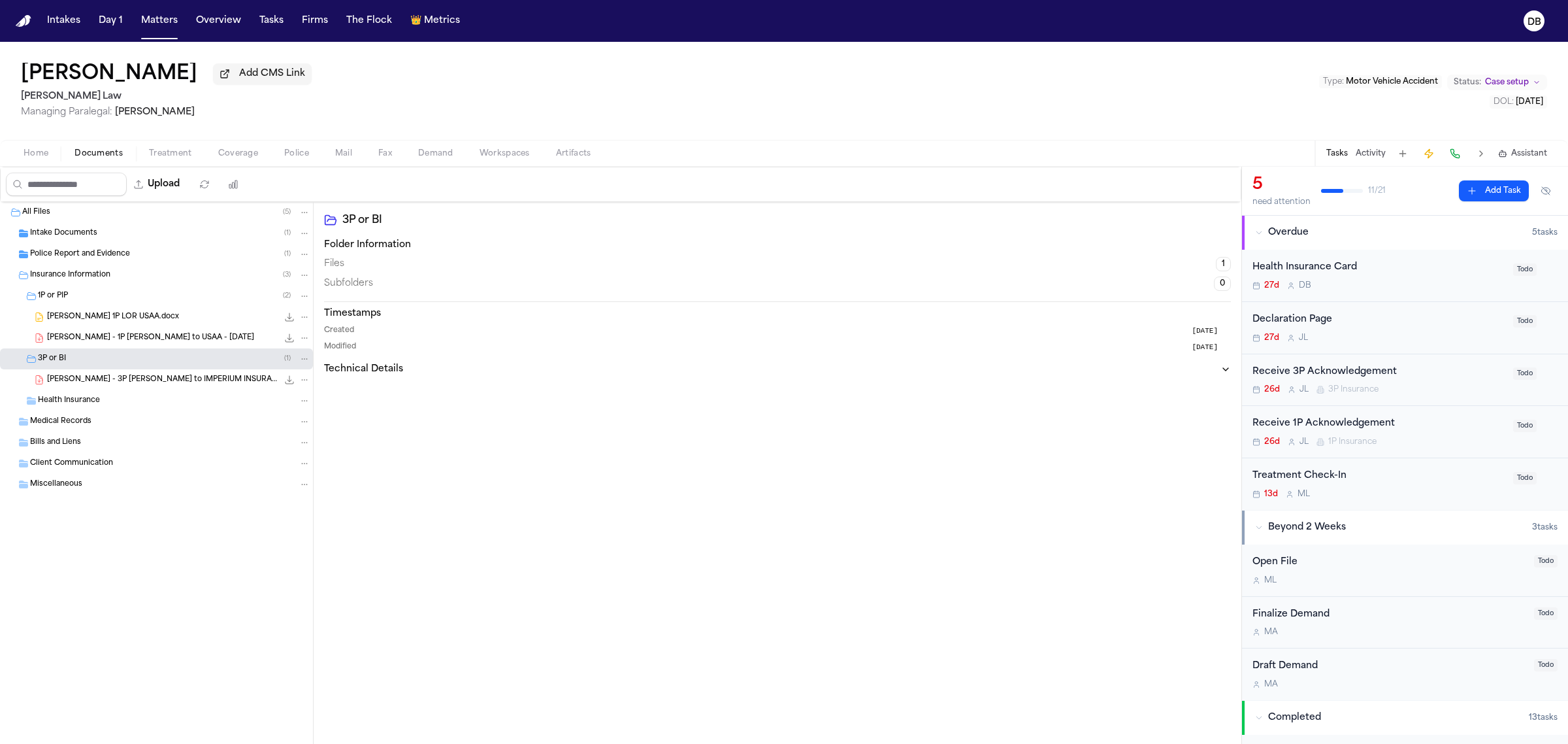
click at [287, 380] on icon "File: Y. Gregley - 3P LOR to IMPERIUM INSURANCE - 8.28.25" at bounding box center [289, 380] width 11 height 11
click at [116, 253] on span "Police Report and Evidence" at bounding box center [80, 254] width 100 height 11
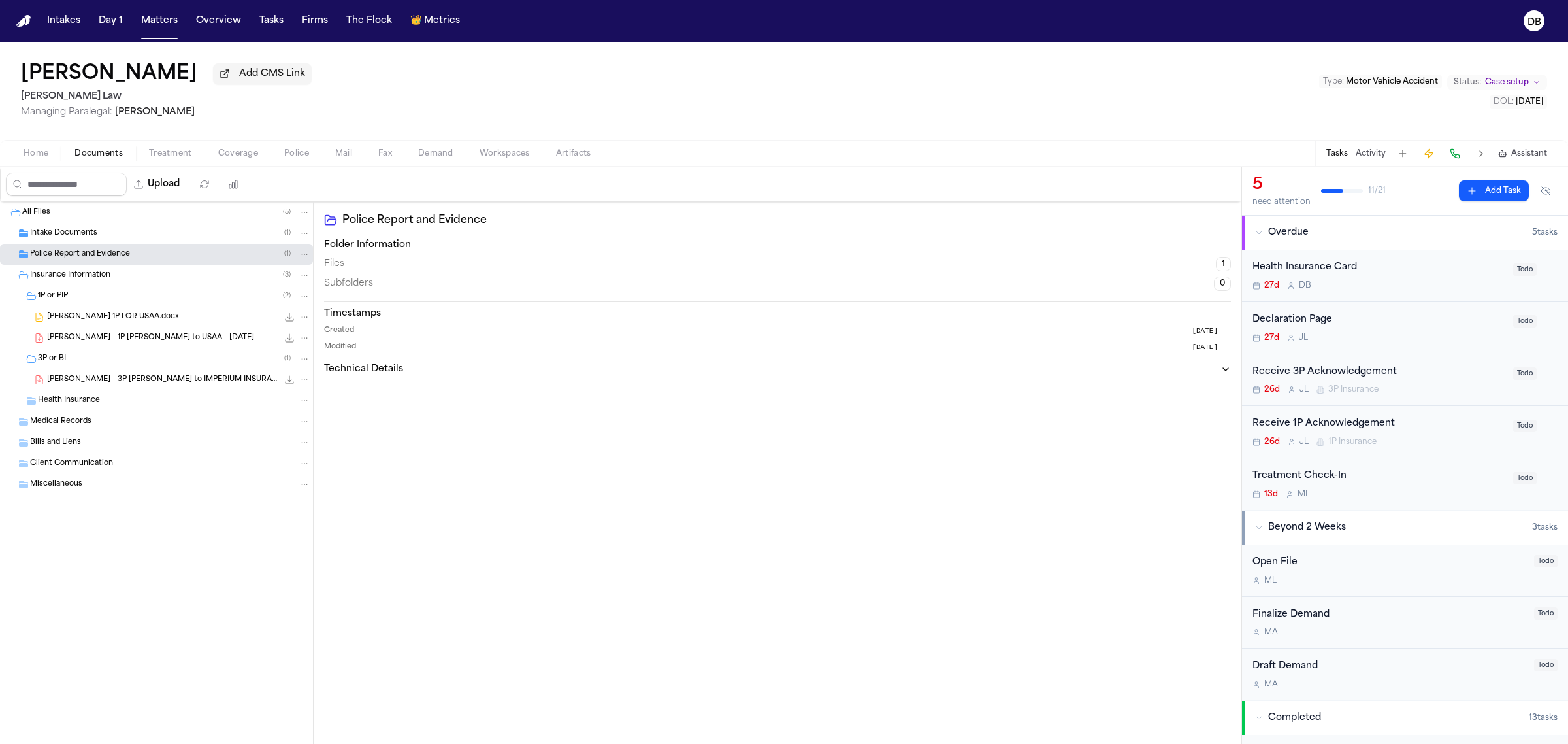
click at [212, 259] on div "Police Report and Evidence ( 1 )" at bounding box center [170, 254] width 280 height 12
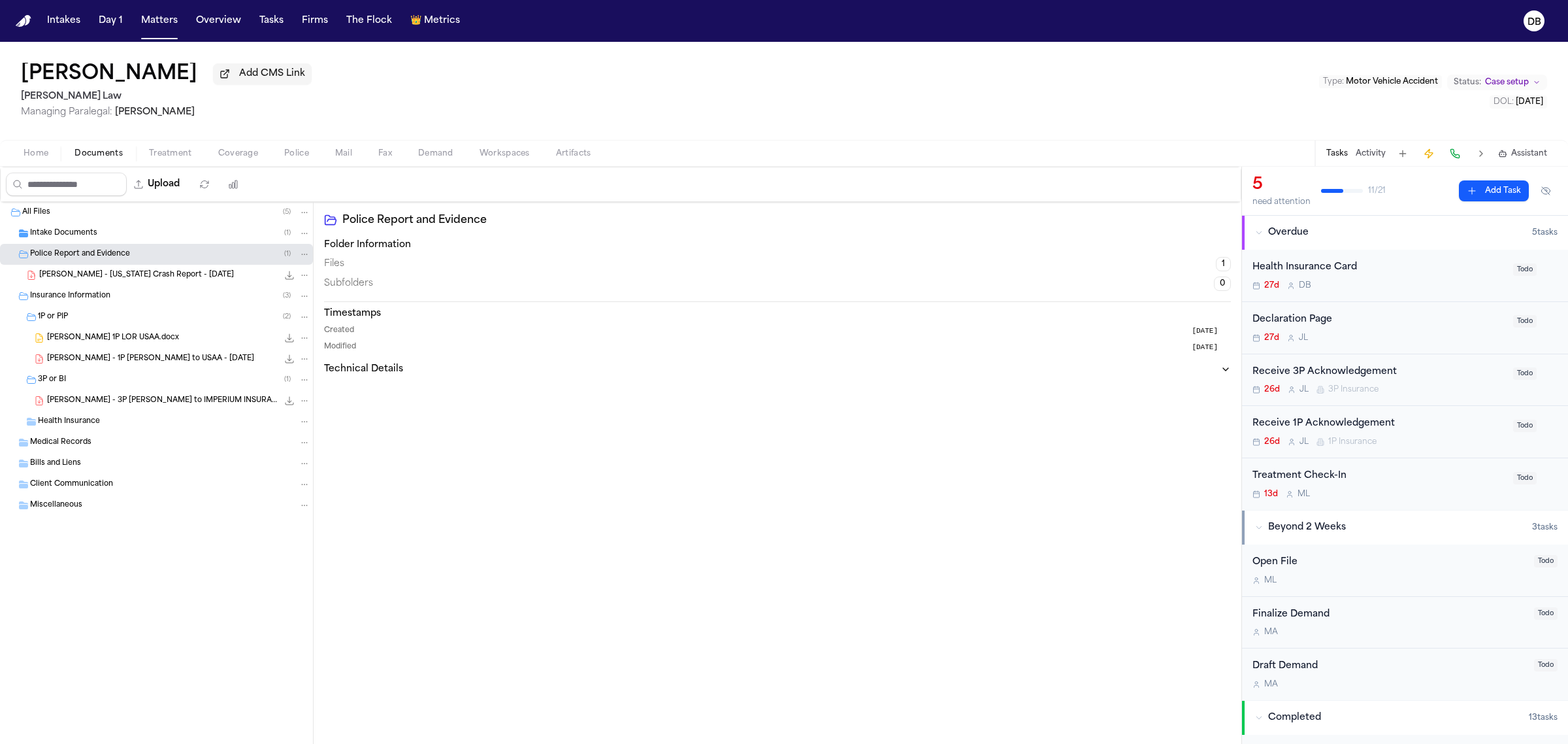
click at [289, 270] on icon "File: Y. Gregley - Georgia Crash Report - 8.21.25" at bounding box center [289, 275] width 11 height 11
click at [27, 156] on span "Home" at bounding box center [36, 154] width 25 height 11
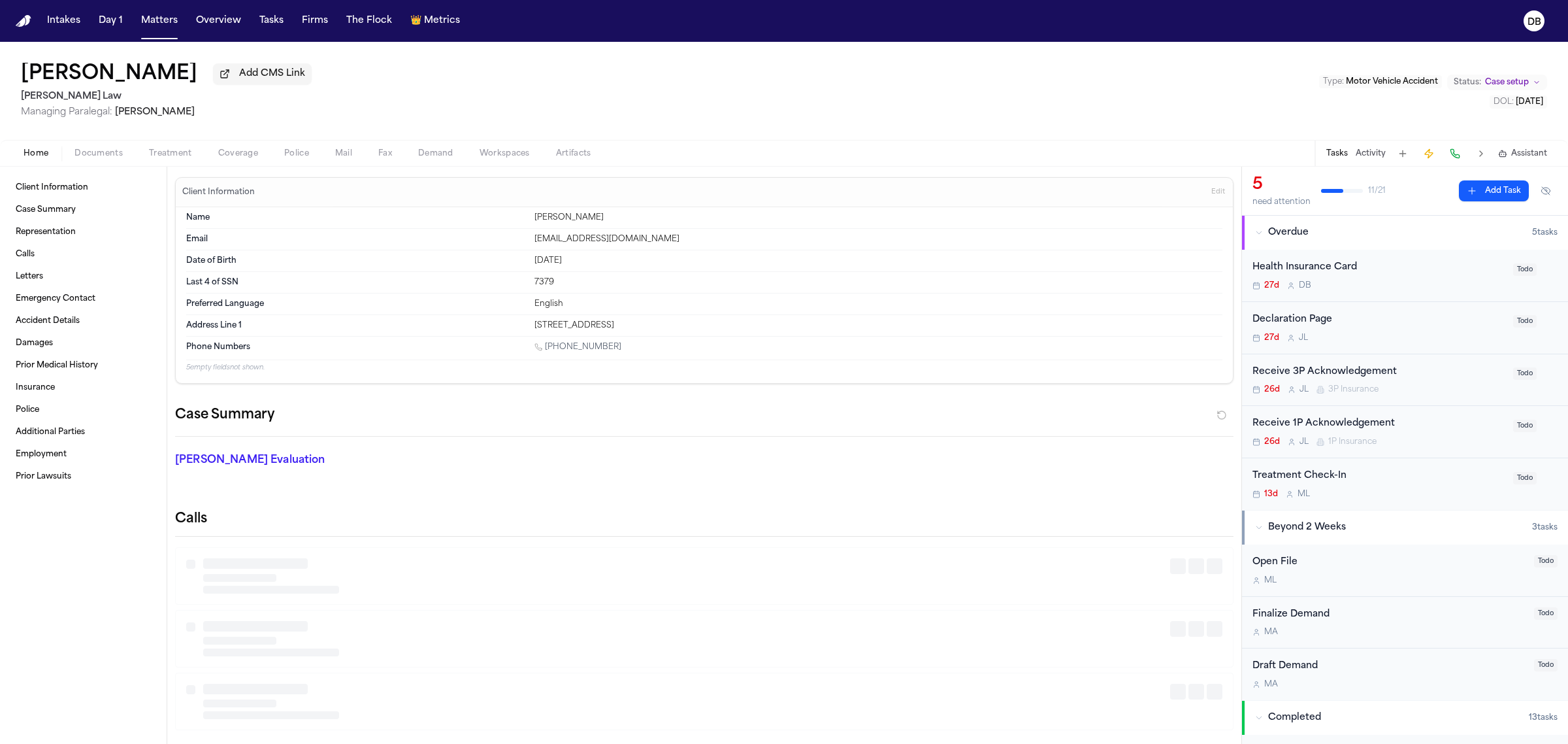
click at [27, 156] on span "Home" at bounding box center [36, 154] width 25 height 11
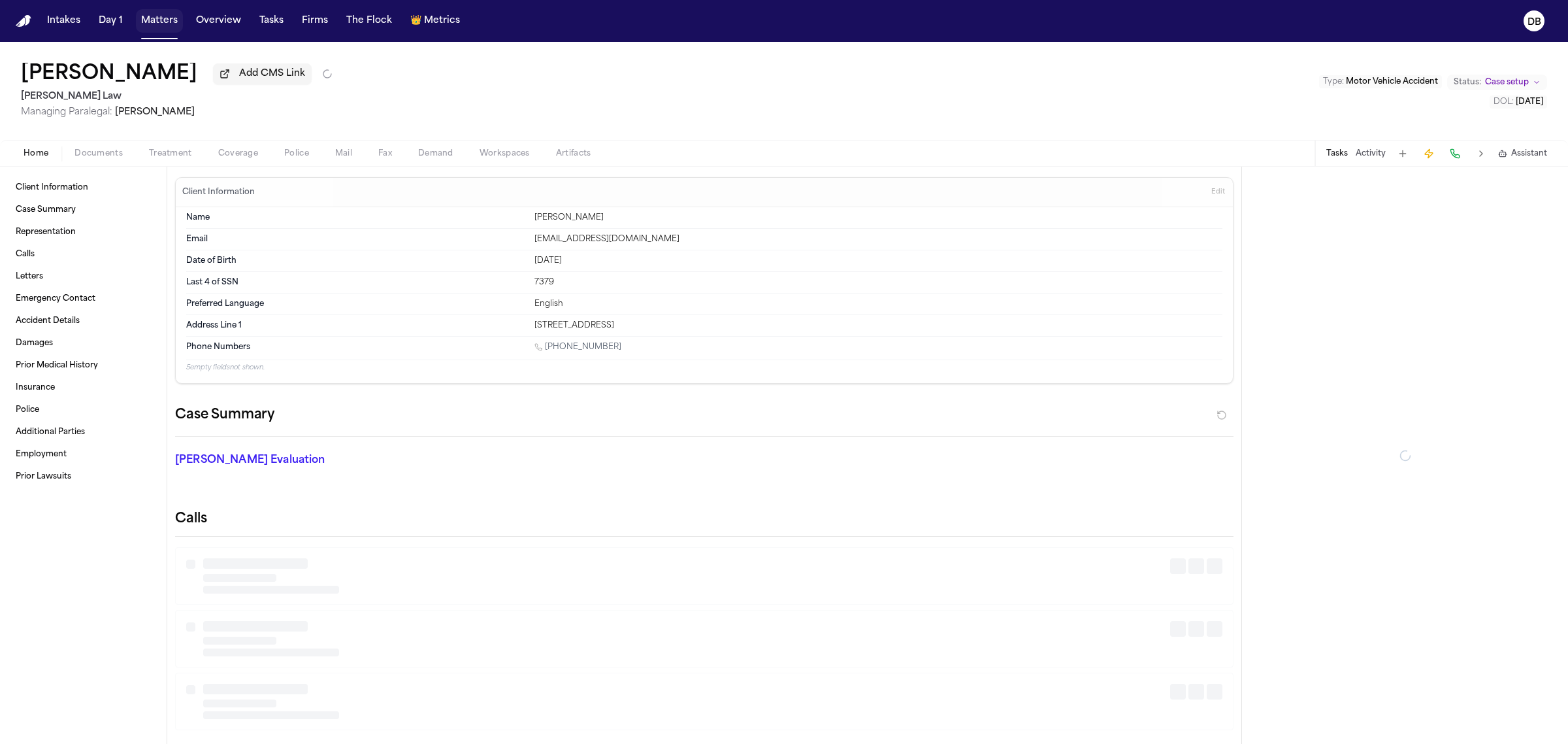
click at [165, 24] on button "Matters" at bounding box center [159, 21] width 47 height 24
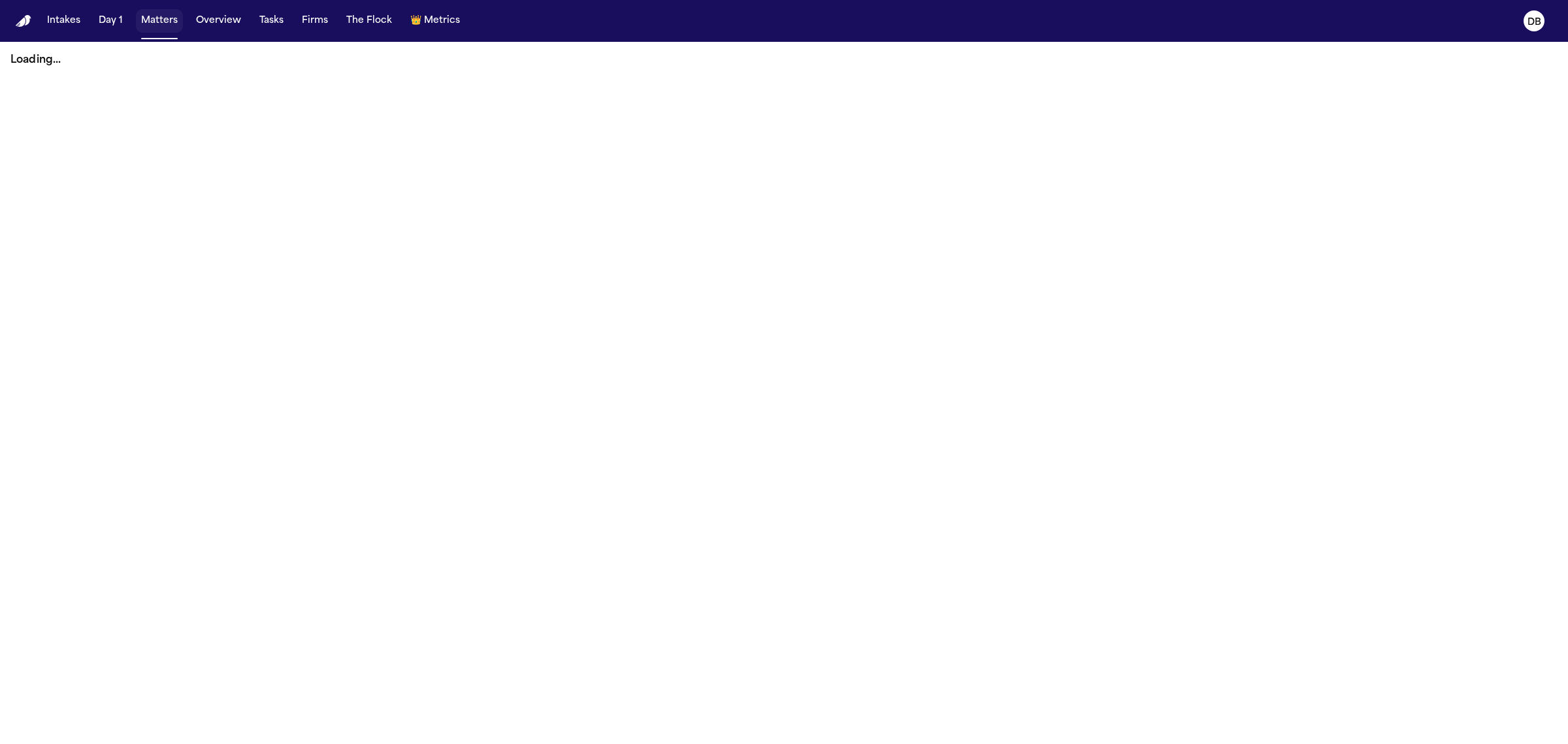
click at [167, 25] on button "Matters" at bounding box center [159, 21] width 47 height 24
